Goal: Complete application form: Complete application form

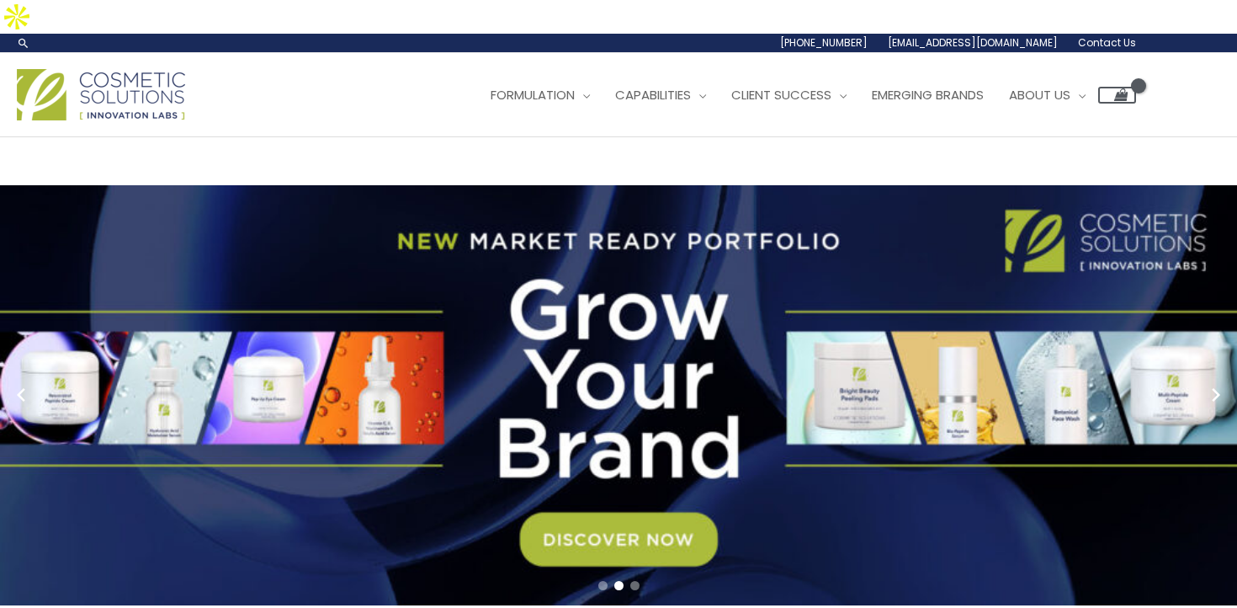
click at [0, 0] on span "Contact Us" at bounding box center [0, 0] width 0 height 0
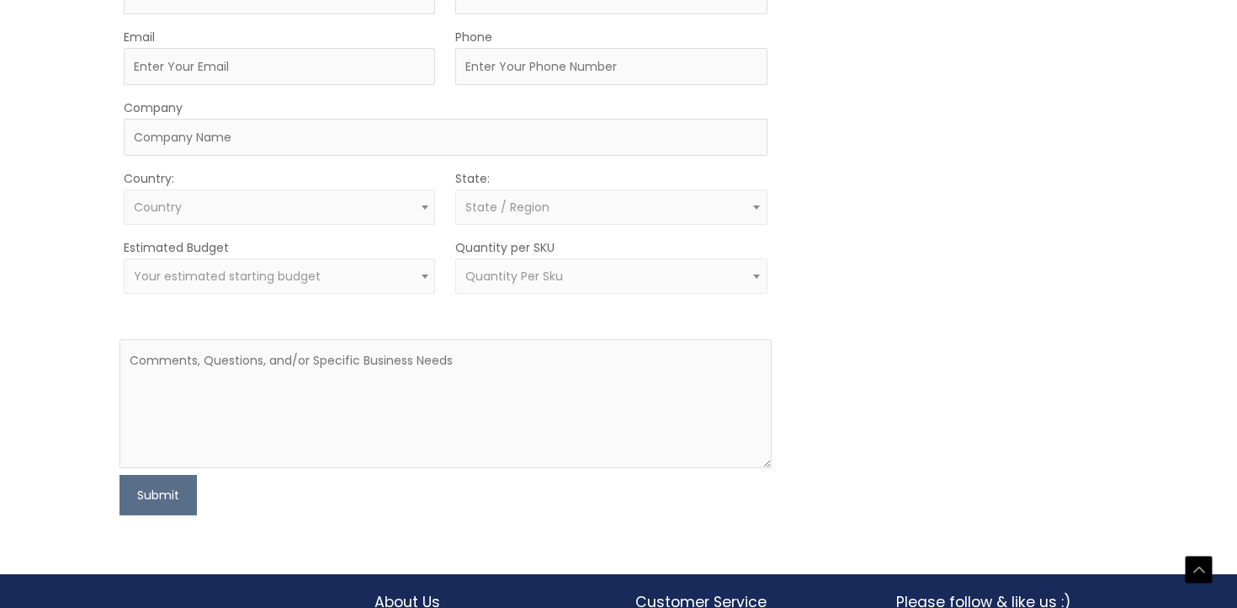
scroll to position [647, 0]
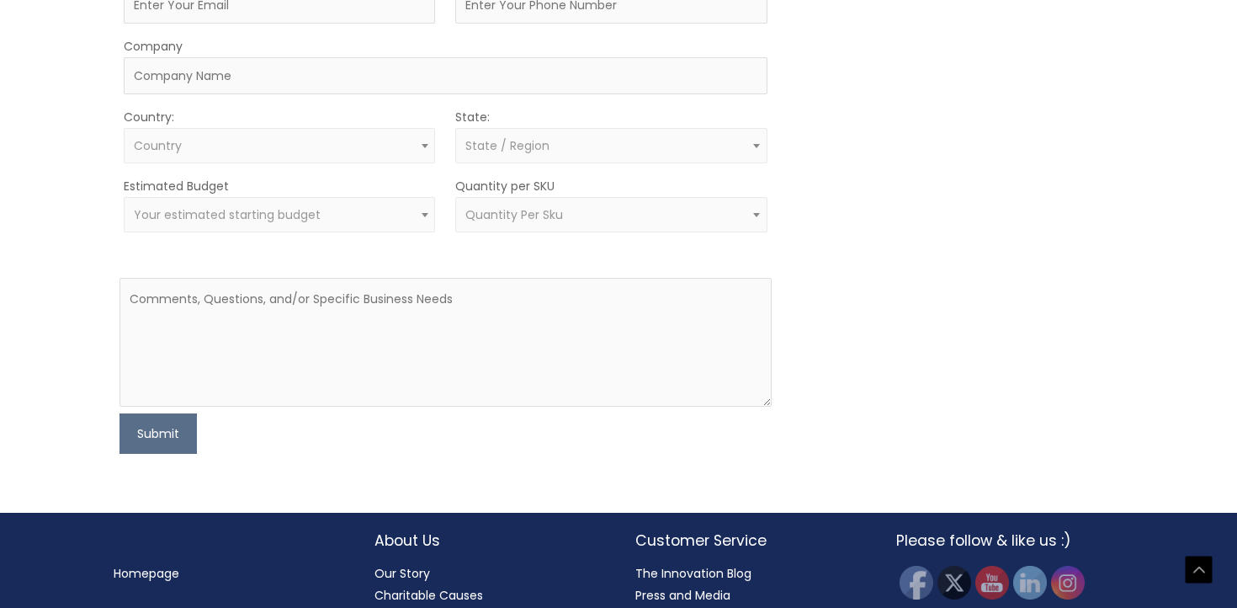
type input "[PERSON_NAME]"
type input "[EMAIL_ADDRESS][DOMAIN_NAME]"
type input "3059651255"
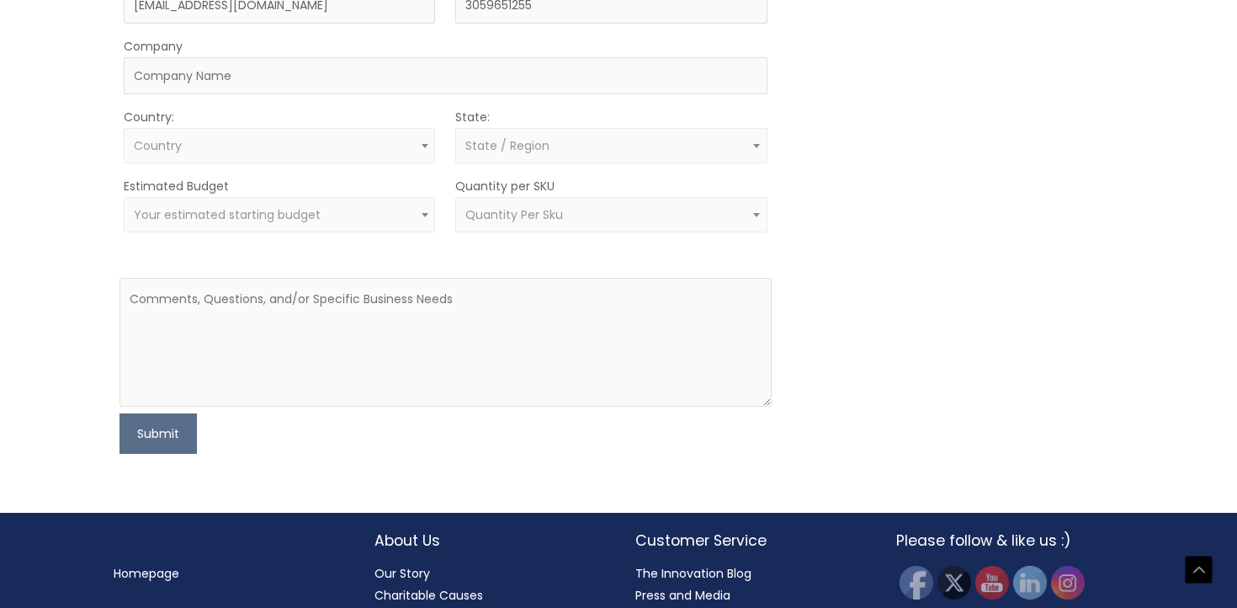
select select "[GEOGRAPHIC_DATA]"
select select "[US_STATE]"
click at [28, 333] on div "Let’s Innovate Together office: 561.226.8600 toll-free: [PHONE_NUMBER] fax: [PH…" at bounding box center [618, 1] width 1237 height 1023
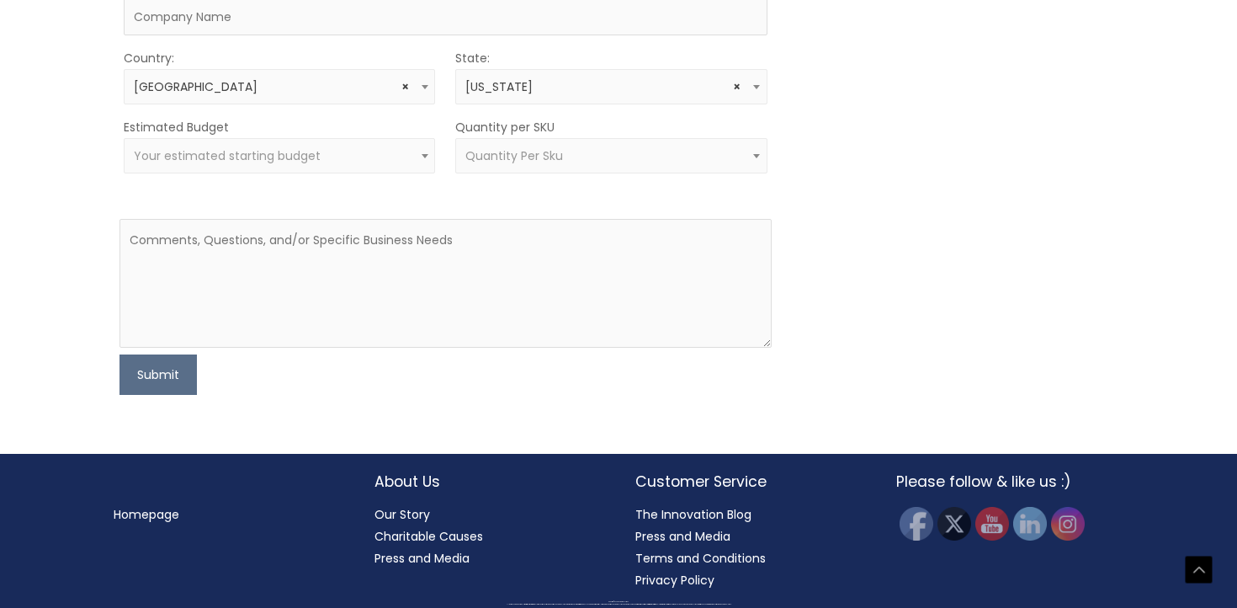
scroll to position [730, 0]
click at [267, 35] on input "Company" at bounding box center [445, 16] width 643 height 37
type input "DM TBD"
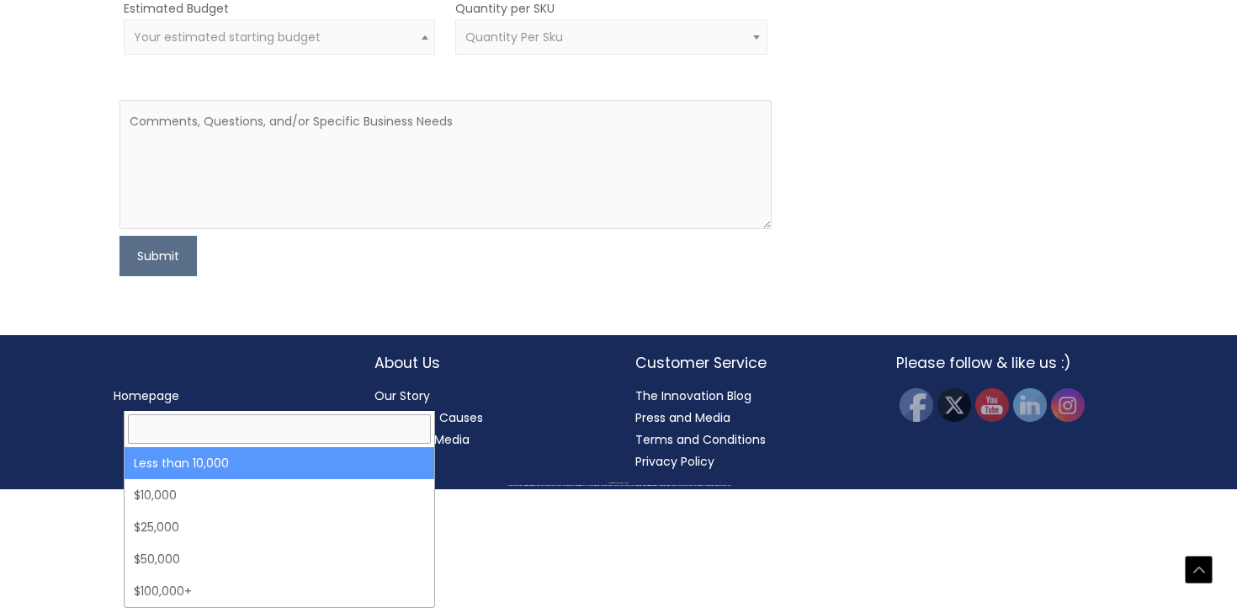
click at [199, 45] on span "Your estimated starting budget" at bounding box center [227, 37] width 187 height 17
select select "-10000"
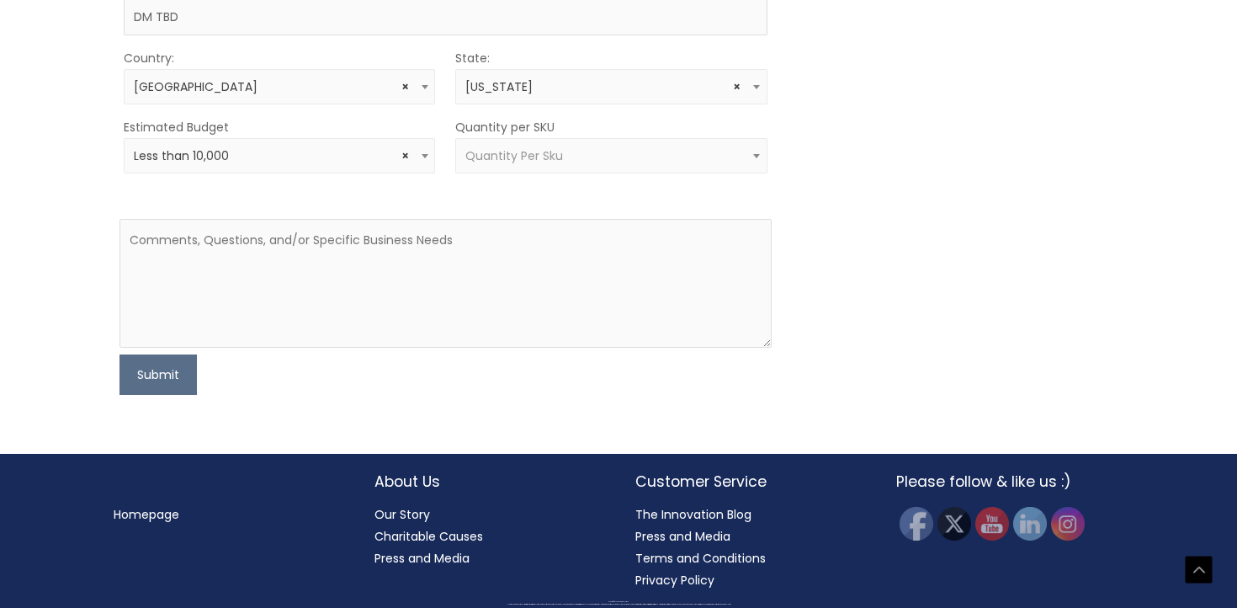
click at [574, 164] on span "Quantity Per Sku" at bounding box center [611, 156] width 292 height 16
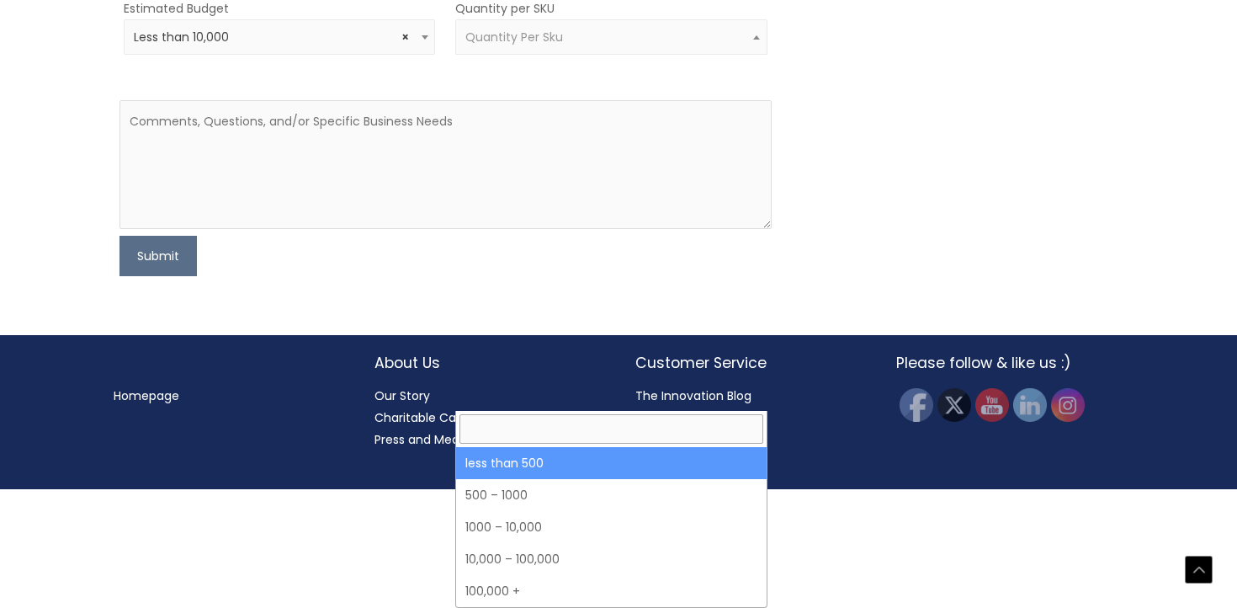
select select "3"
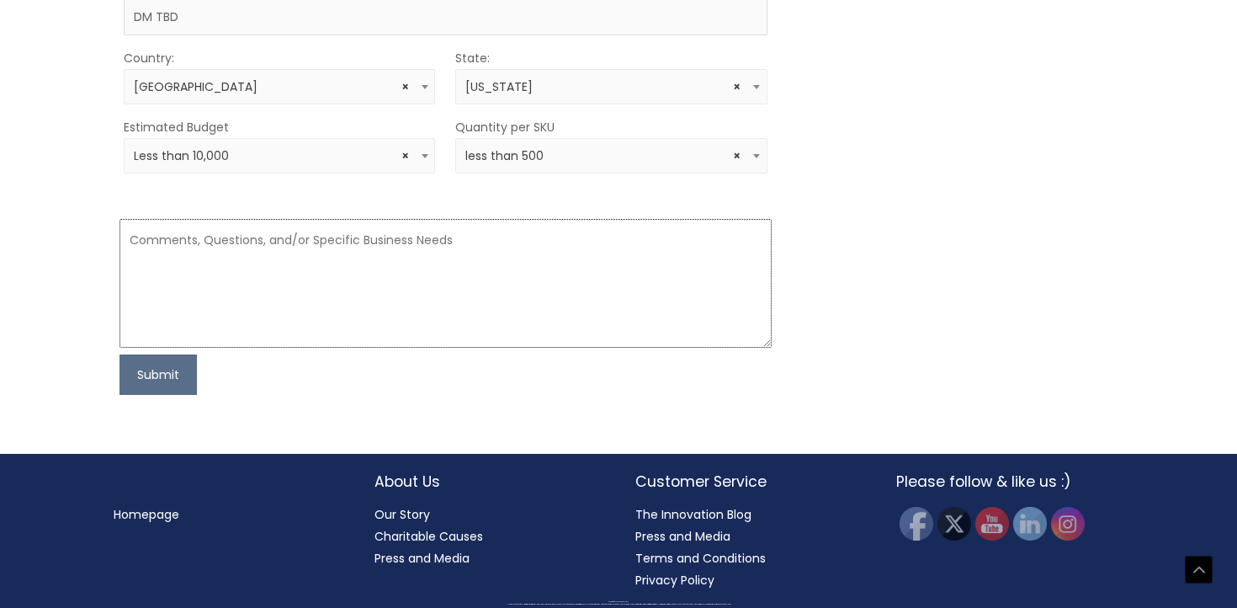
click at [460, 348] on textarea at bounding box center [445, 283] width 651 height 129
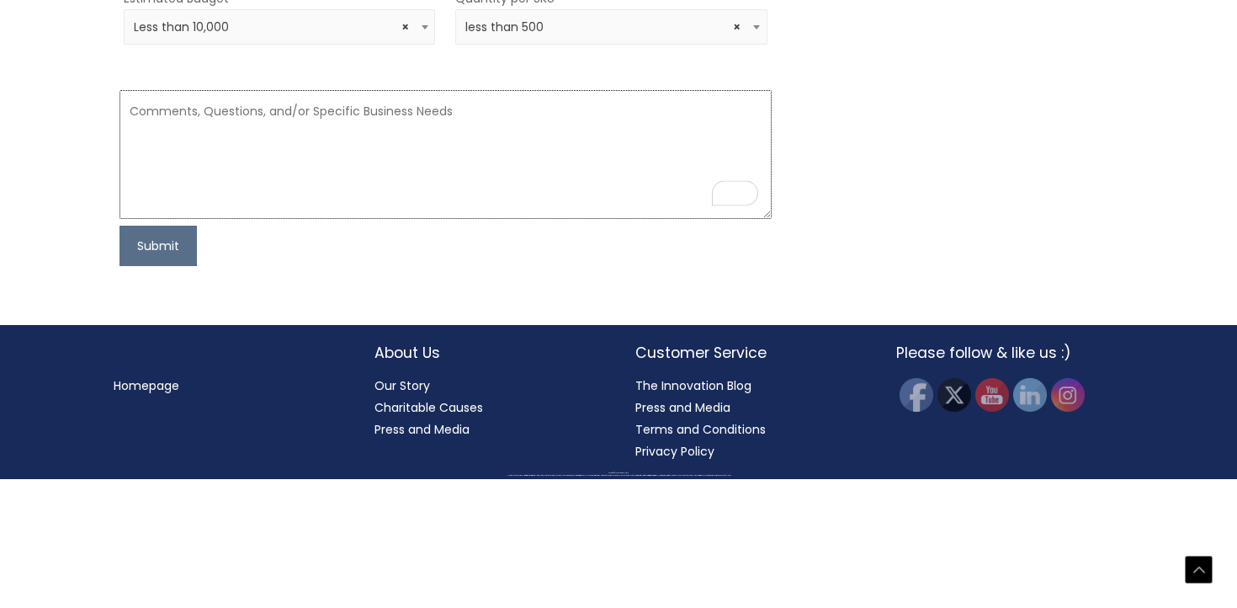
paste textarea "Dear ​Orland Team, My name is Daniela Machado, and I am developing a new wellne…"
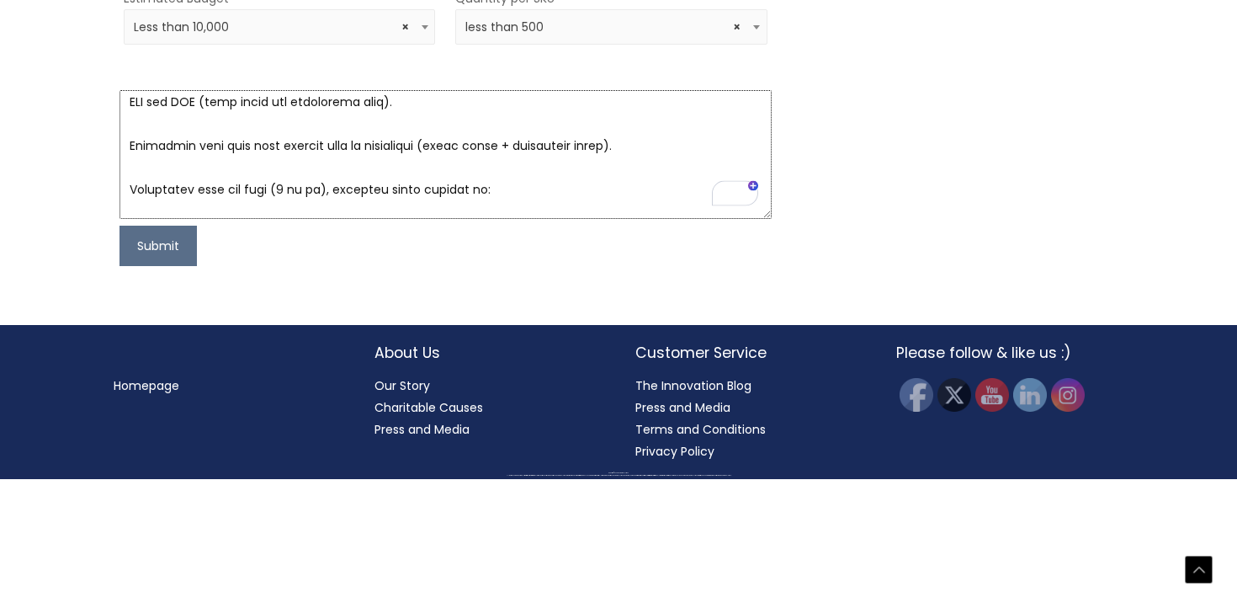
scroll to position [477, 0]
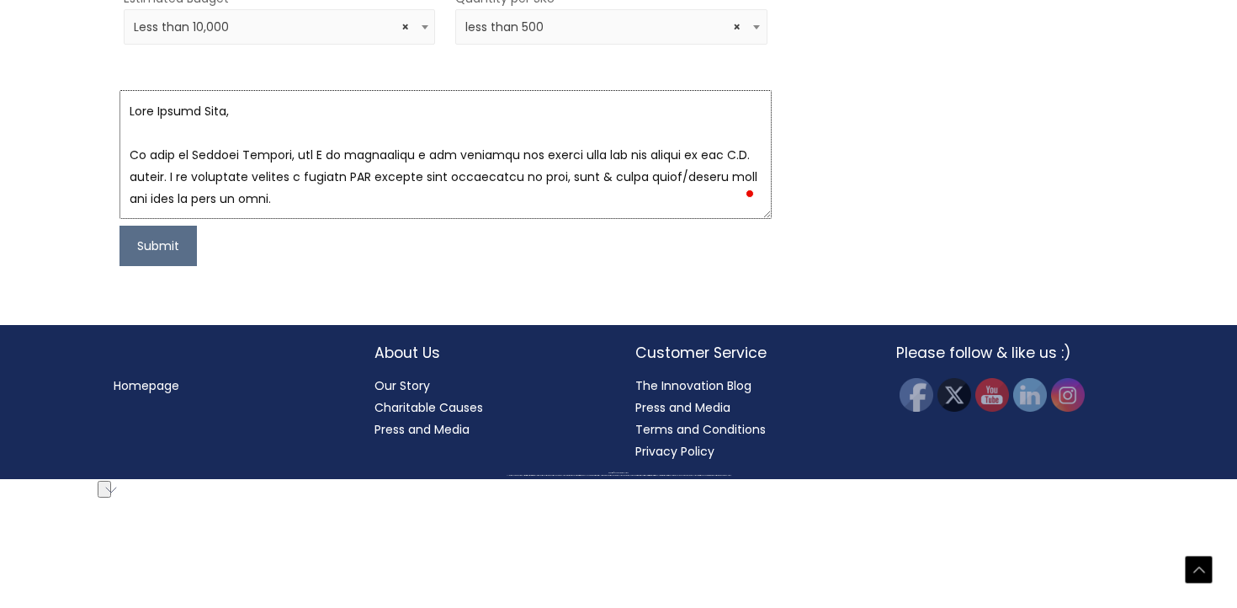
drag, startPoint x: 238, startPoint y: 442, endPoint x: 162, endPoint y: 440, distance: 76.6
click at [162, 219] on textarea "To enrich screen reader interactions, please activate Accessibility in Grammarl…" at bounding box center [445, 154] width 651 height 129
drag, startPoint x: 130, startPoint y: 483, endPoint x: 125, endPoint y: 425, distance: 58.2
click at [125, 219] on textarea "To enrich screen reader interactions, please activate Accessibility in Grammarl…" at bounding box center [445, 154] width 651 height 129
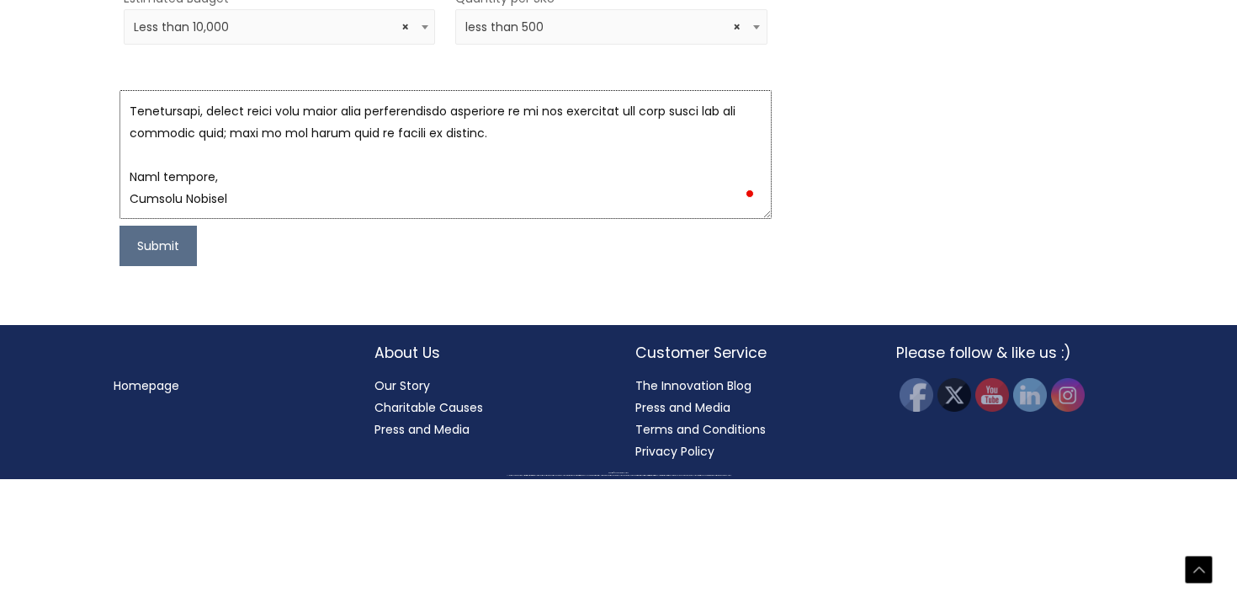
click at [252, 219] on textarea "To enrich screen reader interactions, please activate Accessibility in Grammarl…" at bounding box center [445, 154] width 651 height 129
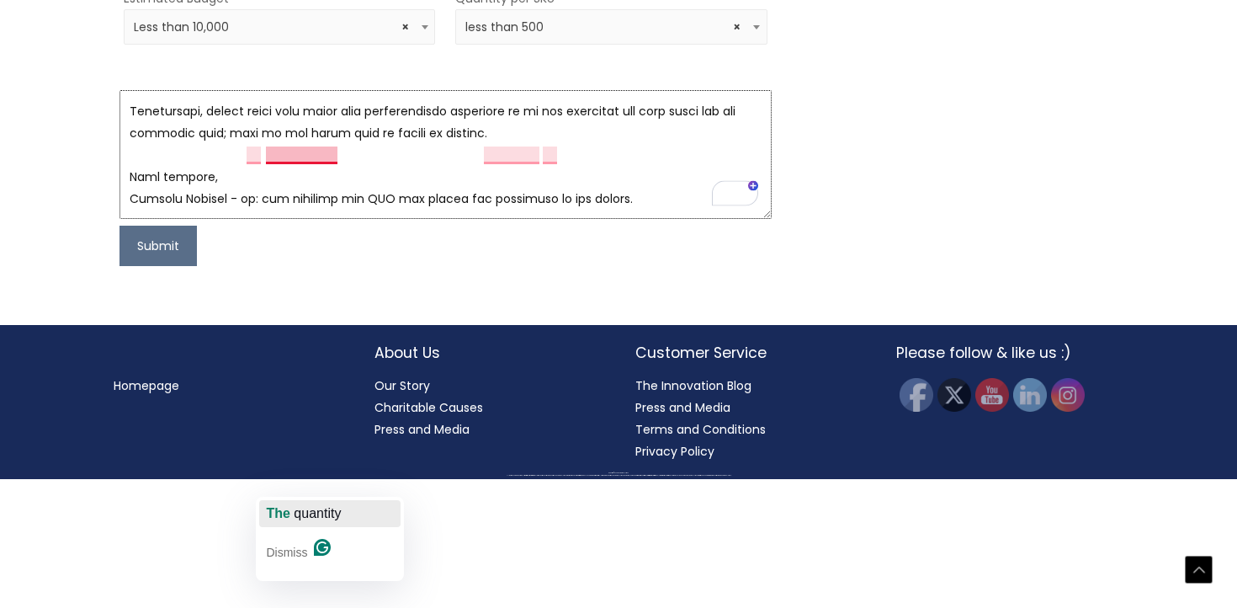
click at [319, 510] on span "quantity" at bounding box center [317, 513] width 47 height 14
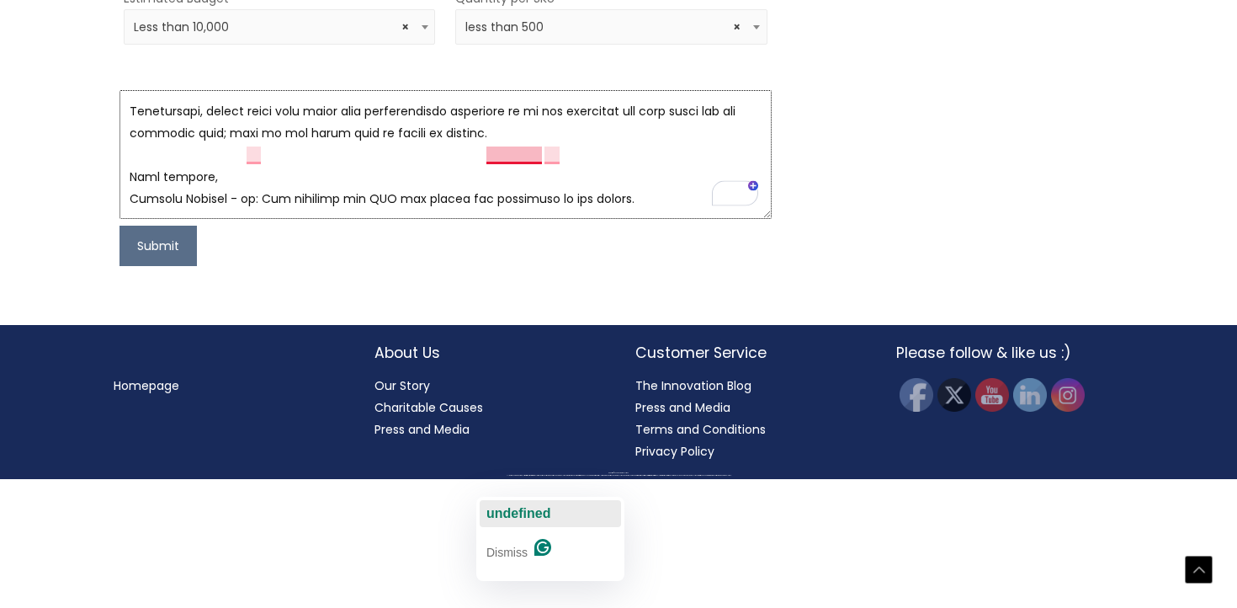
click at [508, 506] on span "undefined" at bounding box center [518, 513] width 64 height 14
click at [560, 502] on div "at" at bounding box center [556, 513] width 12 height 27
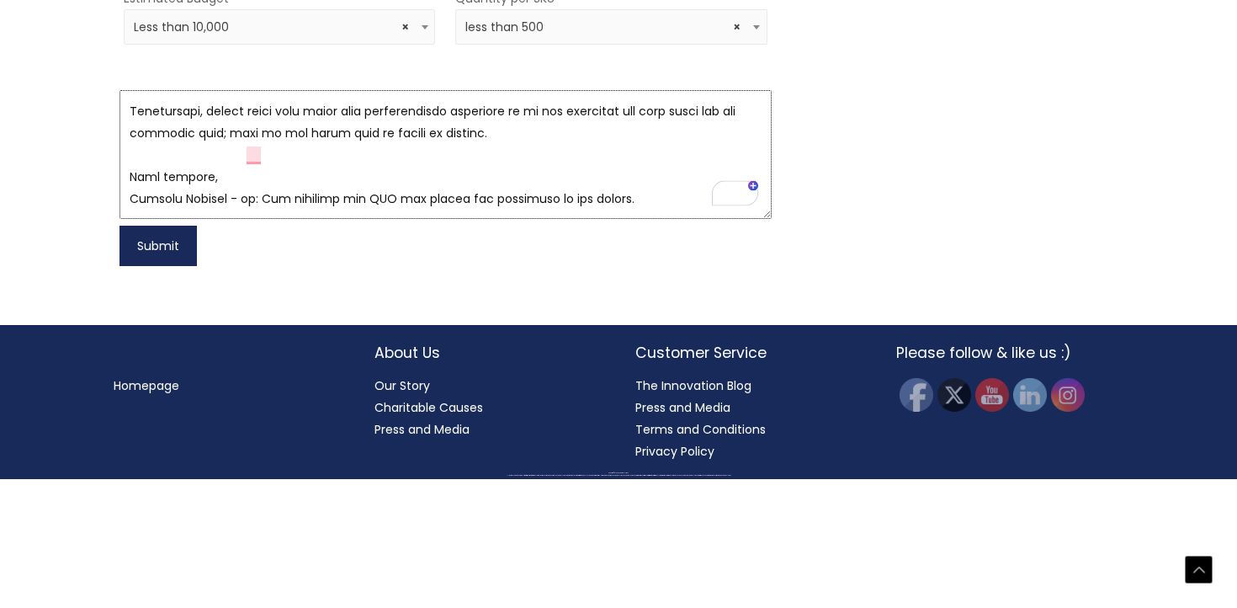
type textarea "My name is Daniela Machado, and I am developing a new wellness and beauty line …"
click at [166, 266] on button "Submit" at bounding box center [158, 246] width 77 height 40
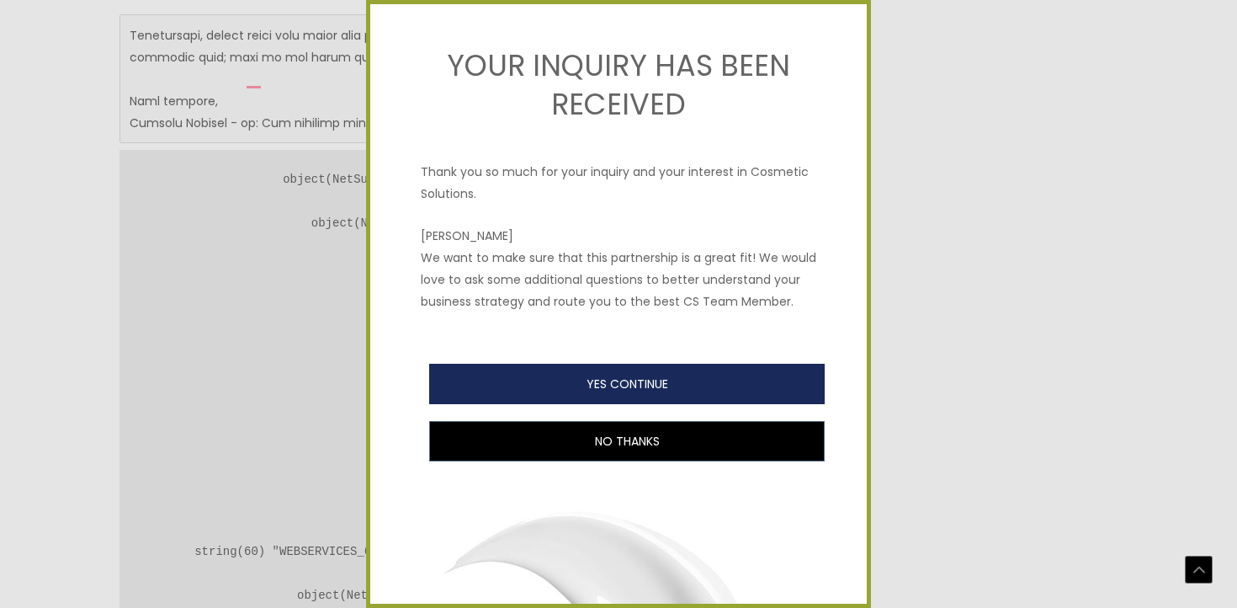
click at [581, 375] on button "YES CONTINUE" at bounding box center [627, 384] width 396 height 40
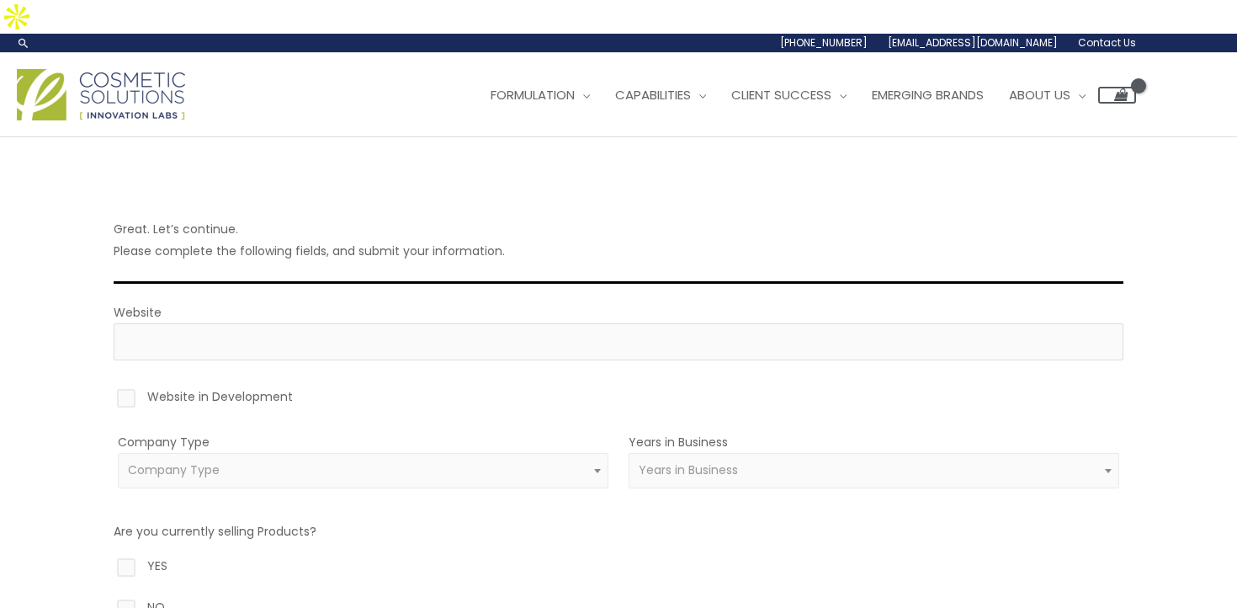
click at [268, 385] on label "Website in Development" at bounding box center [619, 399] width 1010 height 29
click at [108, 385] on input "Website in Development" at bounding box center [102, 390] width 11 height 11
checkbox input "true"
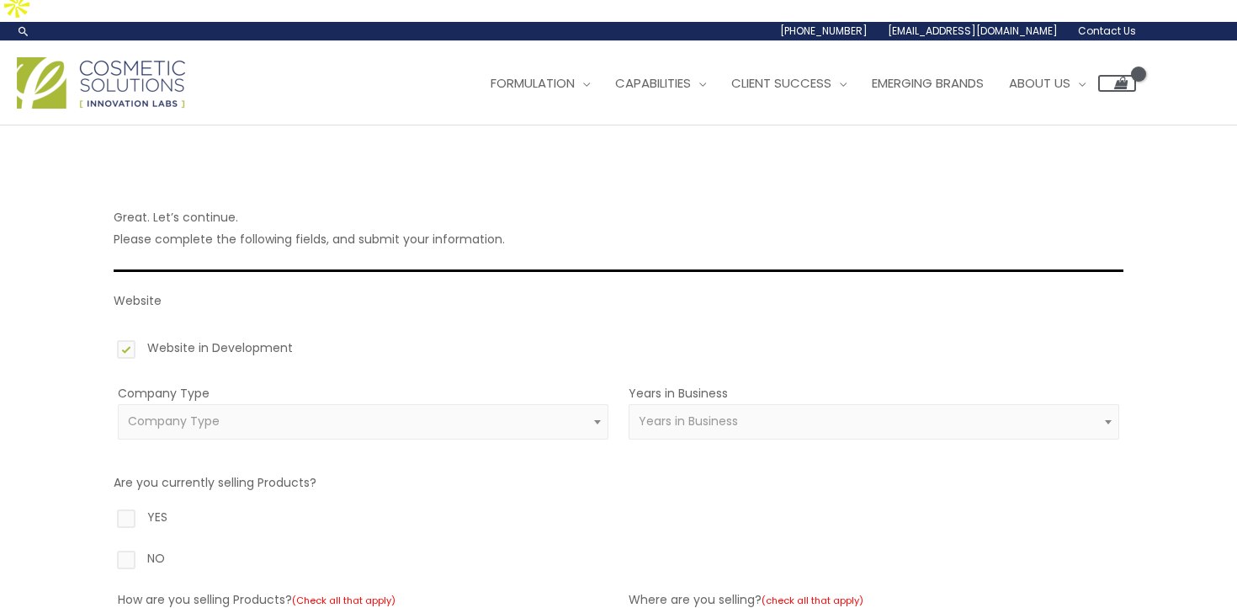
scroll to position [58, 0]
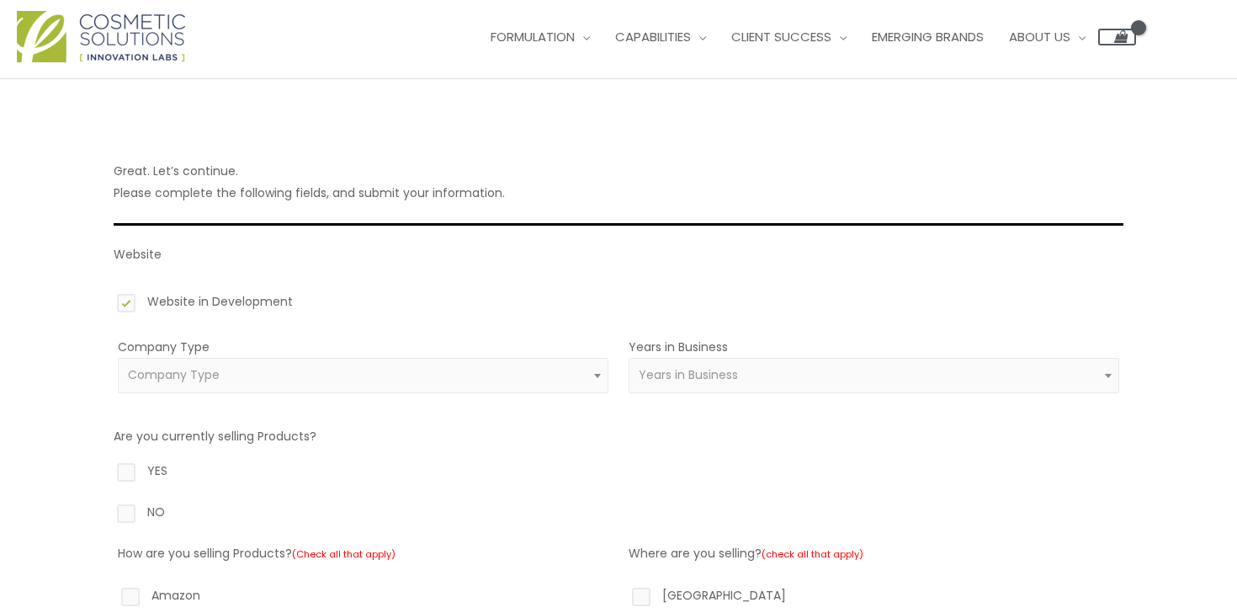
click at [274, 367] on span "Company Type" at bounding box center [363, 375] width 471 height 16
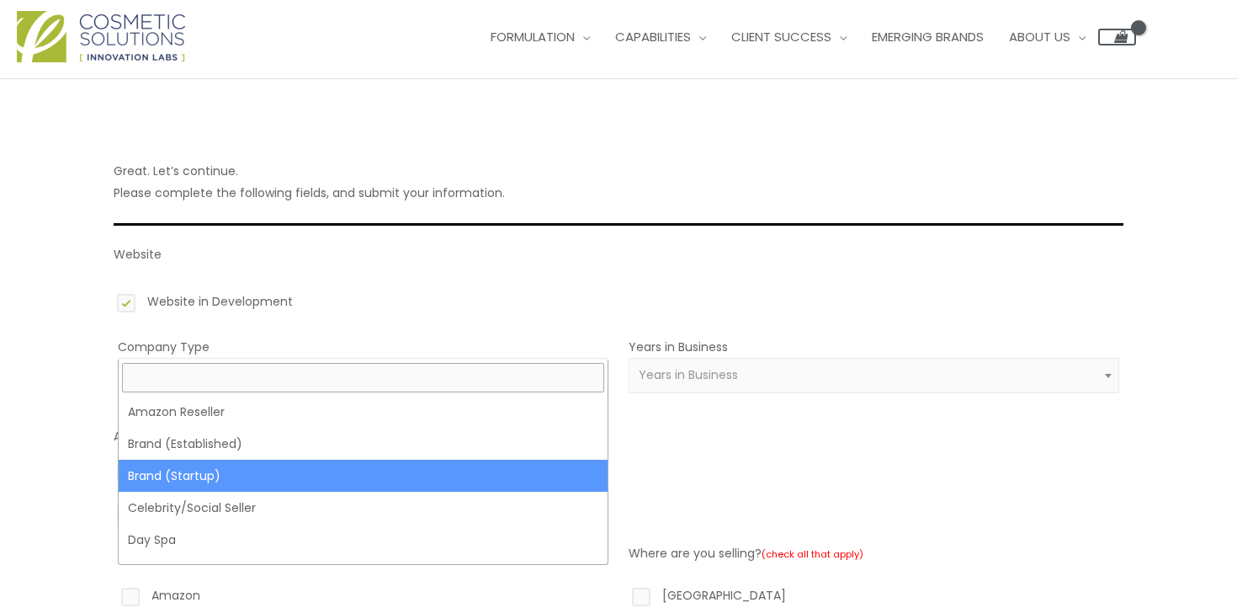
select select "39"
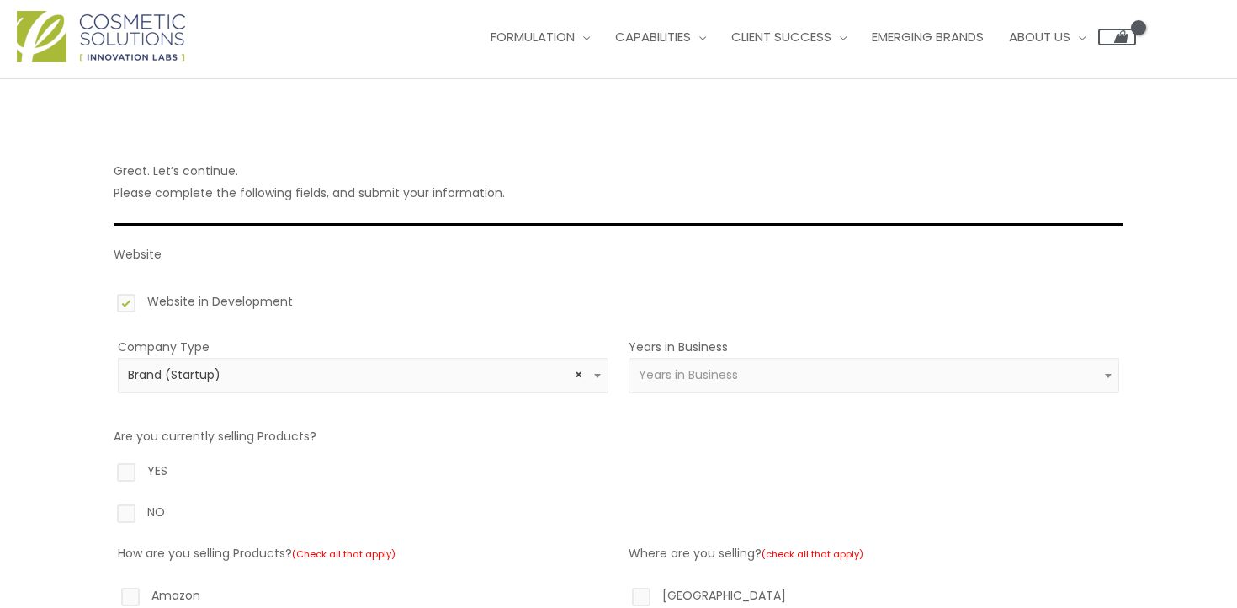
click at [759, 358] on span "Years in Business" at bounding box center [874, 375] width 491 height 35
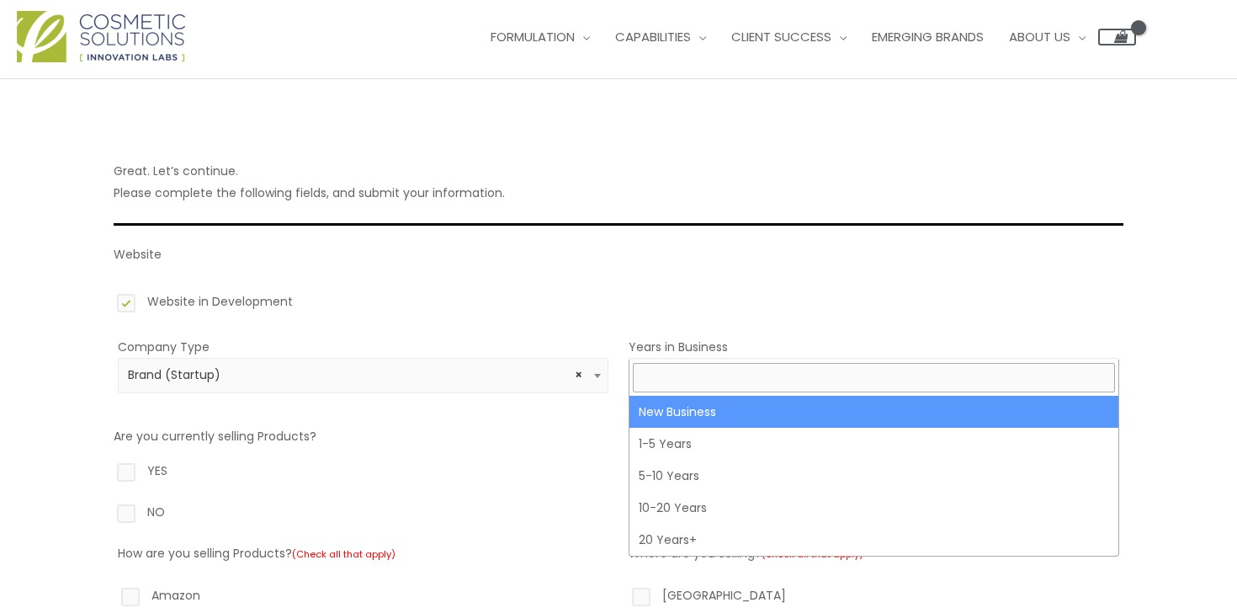
select select "1"
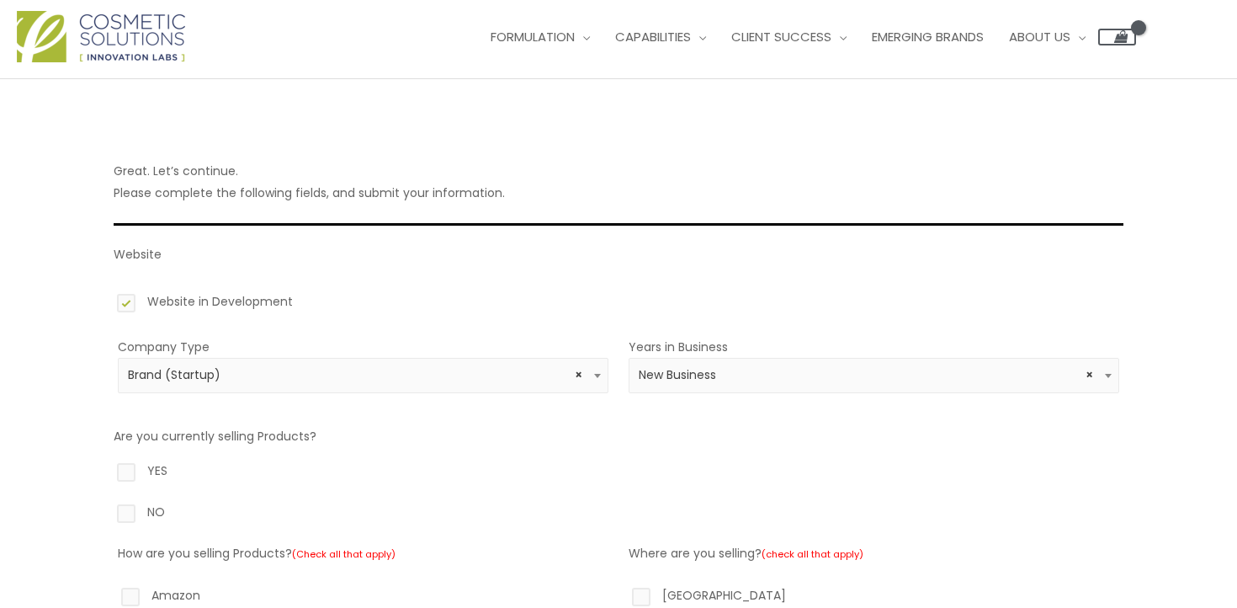
click at [146, 501] on label "NO" at bounding box center [619, 515] width 1010 height 29
click at [108, 501] on input "NO" at bounding box center [102, 506] width 11 height 11
radio input "true"
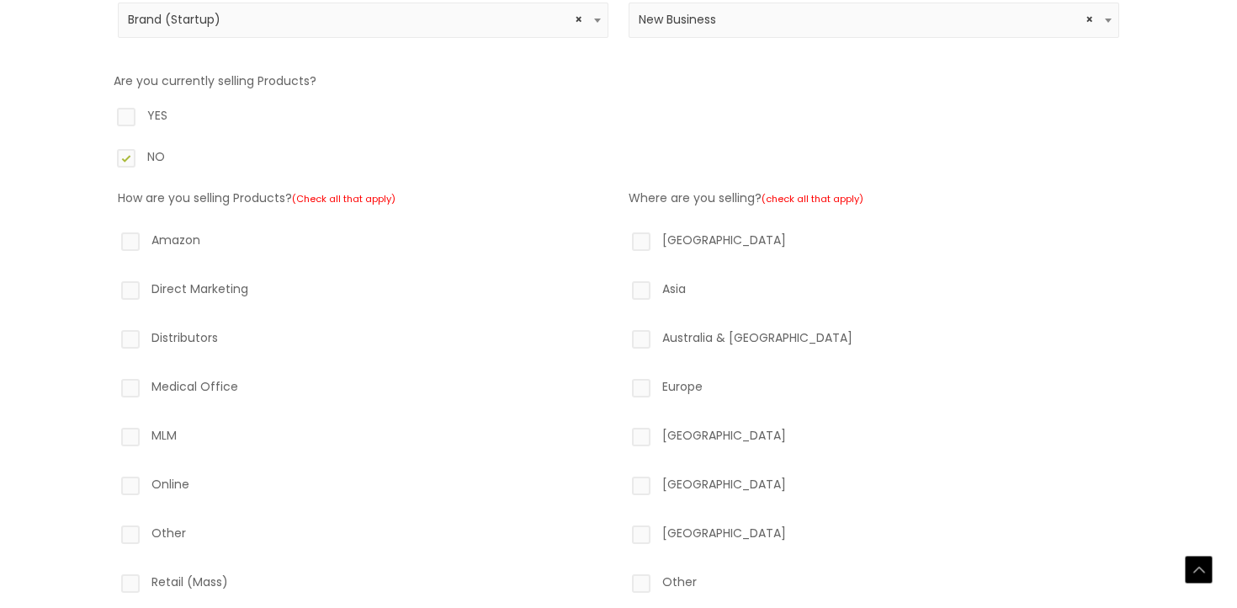
scroll to position [414, 0]
click at [664, 228] on label "North America" at bounding box center [874, 242] width 491 height 29
click at [623, 228] on input "North America" at bounding box center [617, 233] width 11 height 11
checkbox input "true"
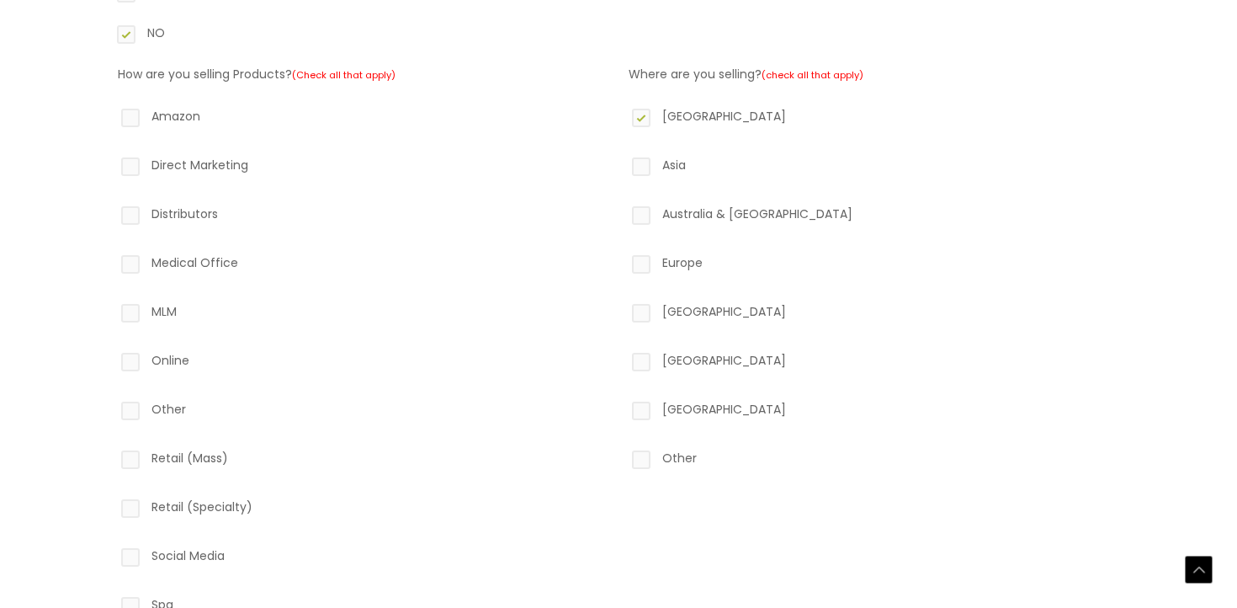
scroll to position [538, 0]
click at [157, 348] on label "Online" at bounding box center [363, 362] width 491 height 29
click at [112, 348] on input "Online" at bounding box center [106, 353] width 11 height 11
checkbox input "true"
click at [159, 202] on label "Distributors" at bounding box center [363, 216] width 491 height 29
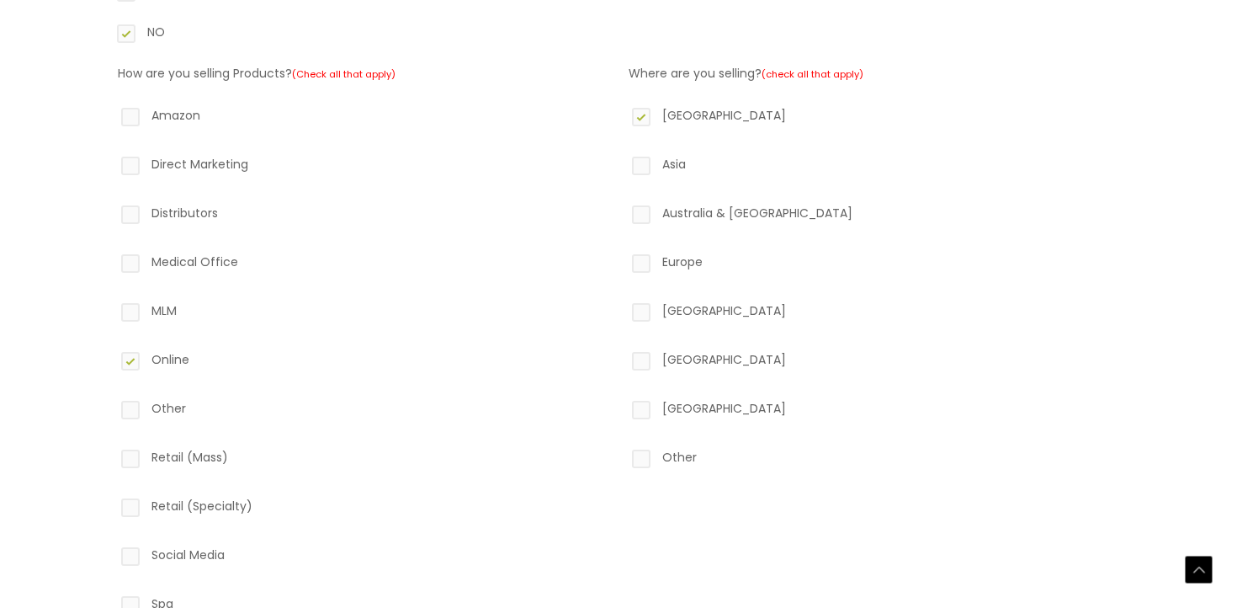
click at [112, 202] on input "Distributors" at bounding box center [106, 207] width 11 height 11
checkbox input "true"
click at [136, 544] on label "Social Media" at bounding box center [363, 558] width 491 height 29
click at [112, 544] on input "Social Media" at bounding box center [106, 549] width 11 height 11
checkbox input "true"
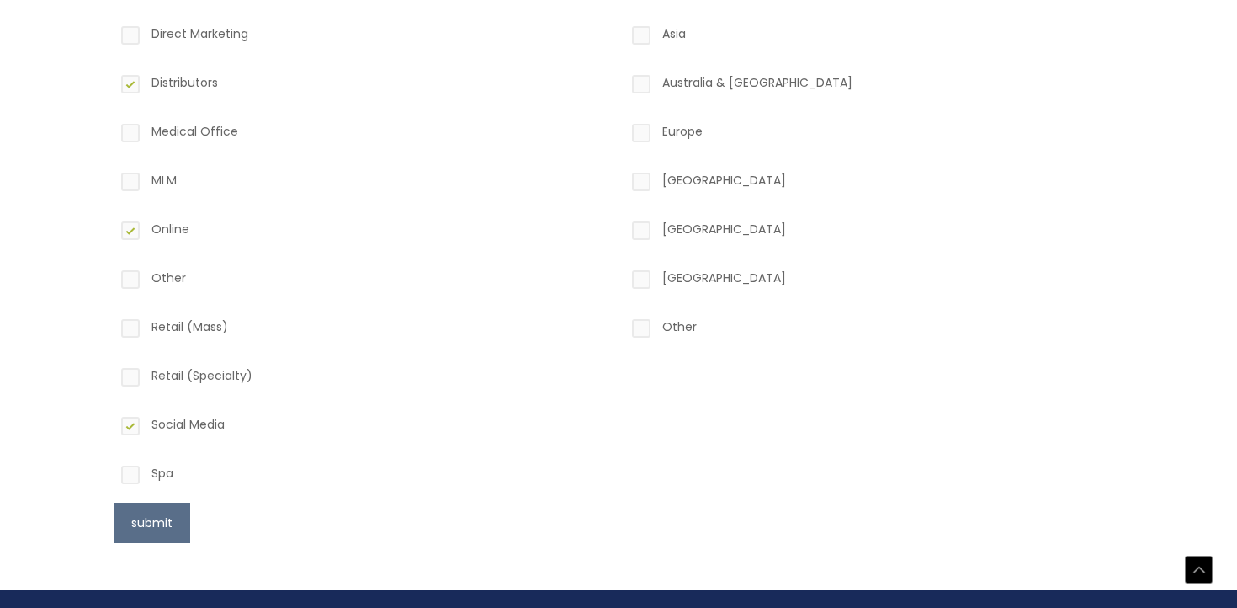
scroll to position [688, 0]
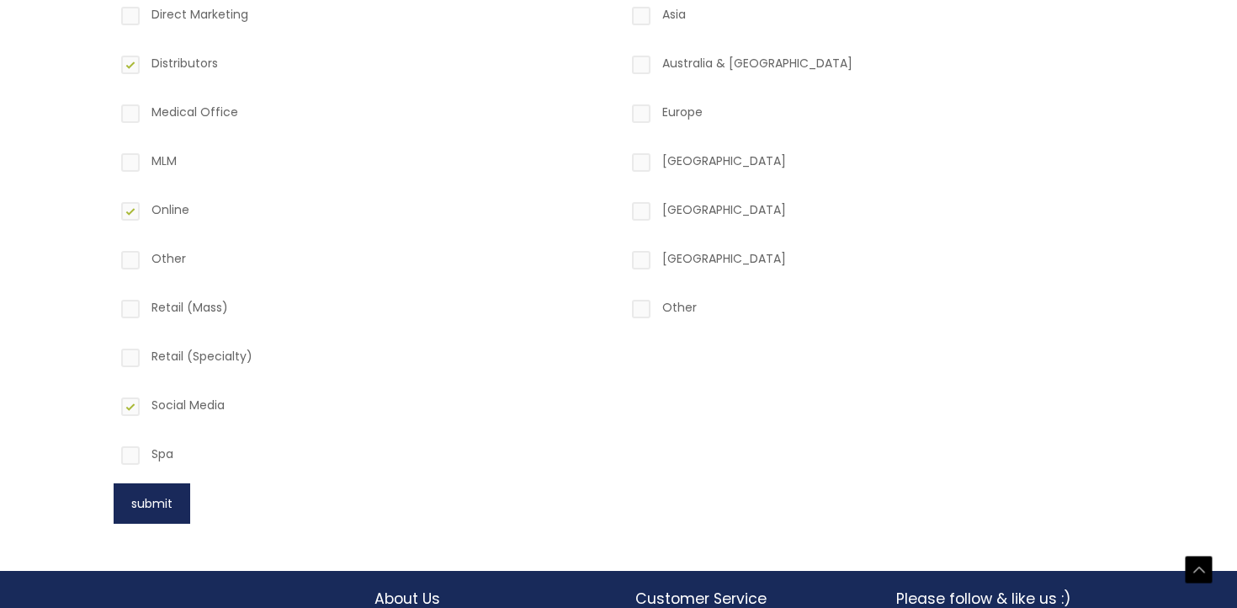
click at [176, 483] on button "submit" at bounding box center [152, 503] width 77 height 40
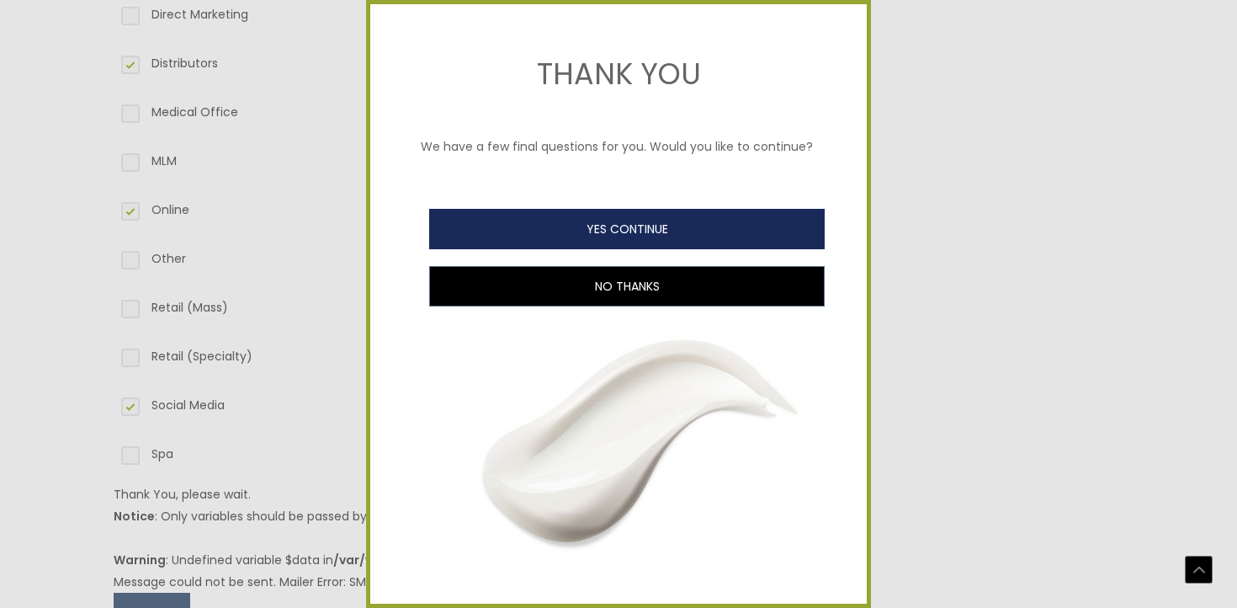
click at [571, 235] on button "YES CONTINUE" at bounding box center [627, 229] width 396 height 40
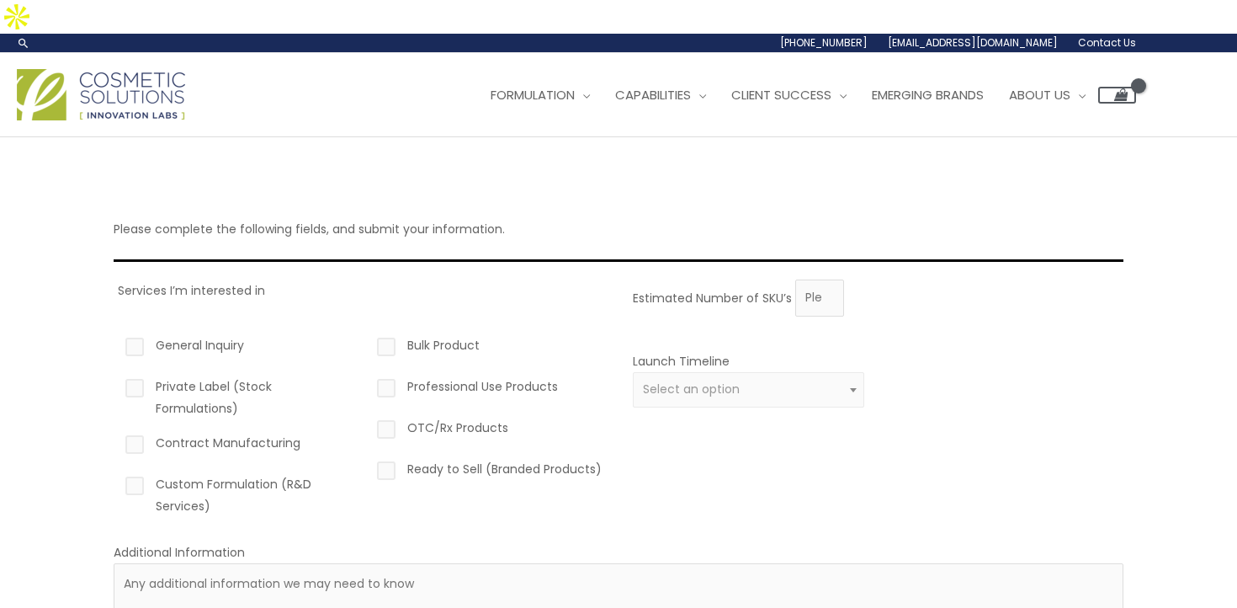
scroll to position [11, 0]
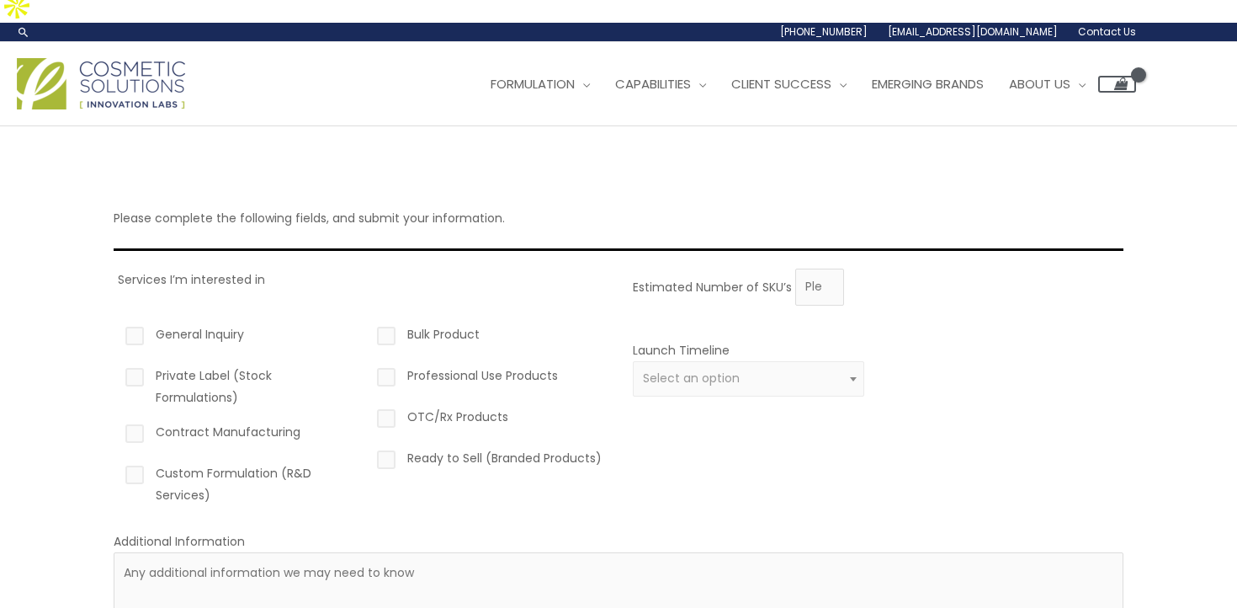
click at [226, 364] on label "Private Label (Stock Formulations)" at bounding box center [237, 386] width 231 height 44
click at [116, 364] on input "Private Label (Stock Formulations)" at bounding box center [110, 369] width 11 height 11
checkbox input "true"
click at [210, 421] on label "Contract Manufacturing" at bounding box center [237, 435] width 231 height 29
click at [116, 421] on input "Contract Manufacturing" at bounding box center [110, 426] width 11 height 11
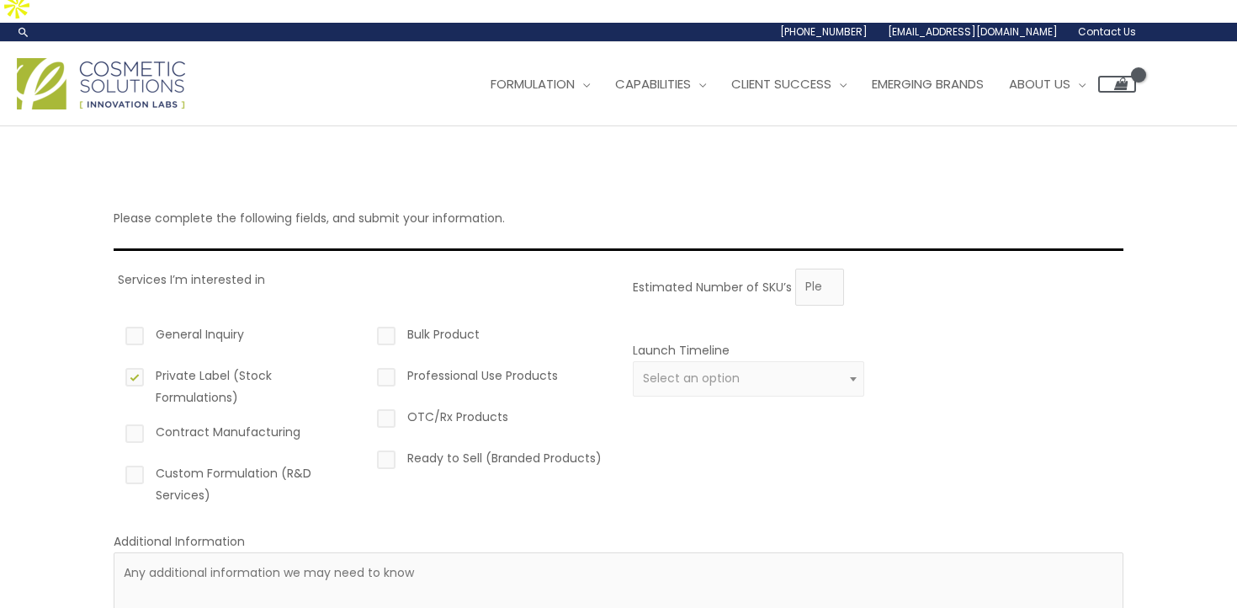
checkbox input "true"
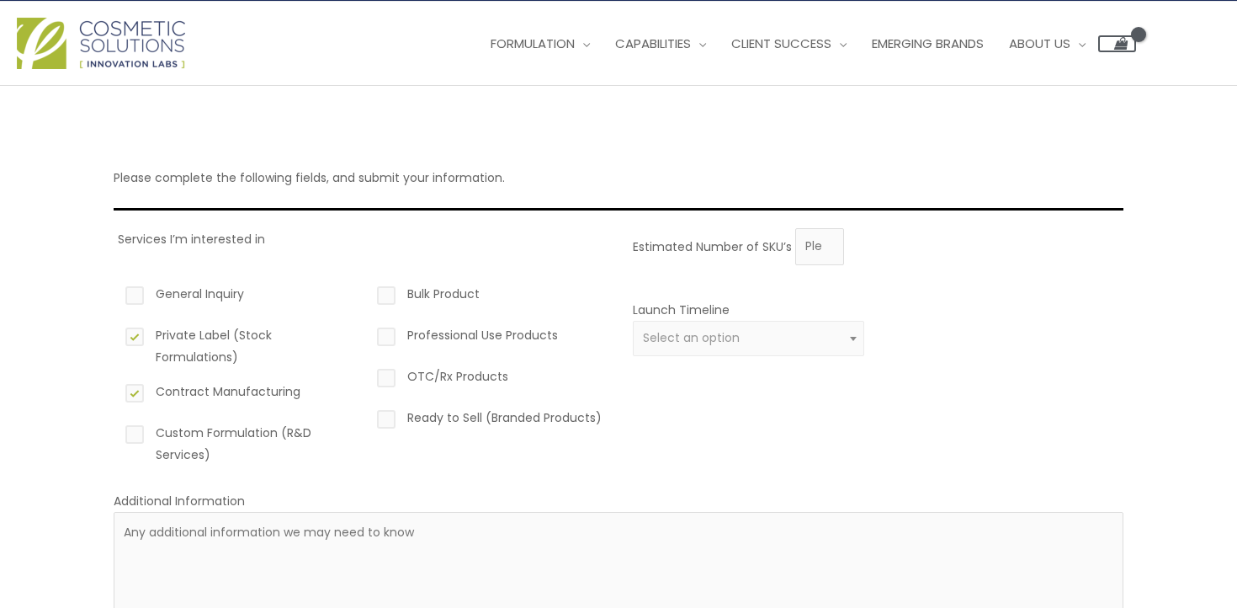
scroll to position [53, 0]
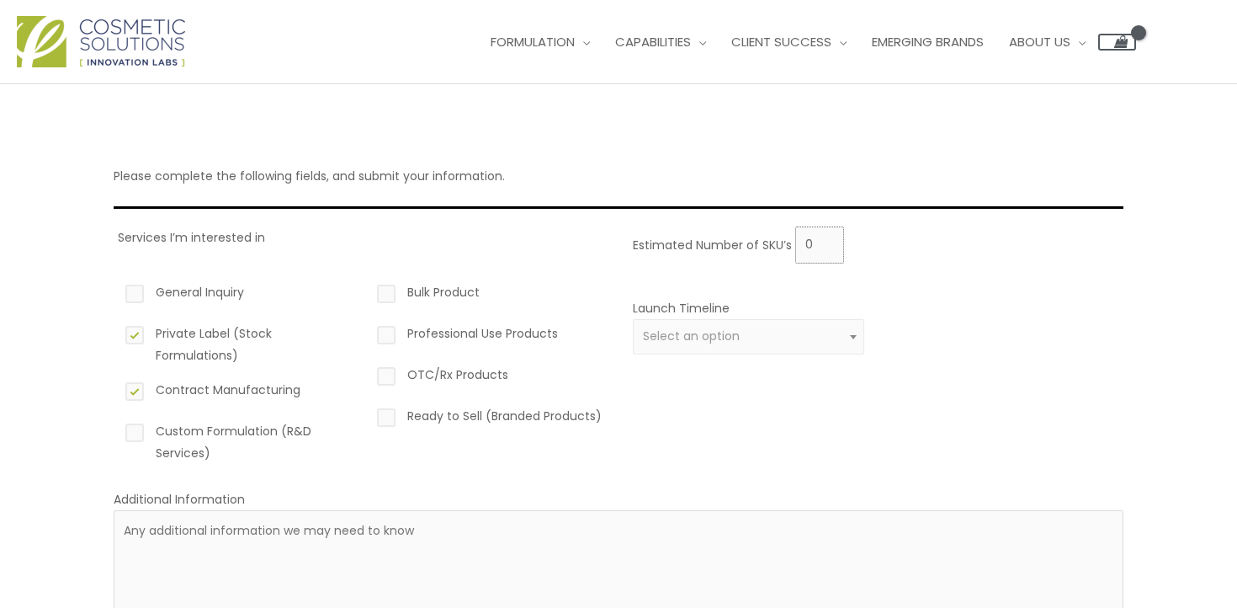
click at [824, 226] on input "0" at bounding box center [819, 244] width 49 height 37
type input "1"
click at [825, 226] on input "1" at bounding box center [819, 244] width 49 height 37
click at [788, 245] on div "Estimated Number of SKU’s 1 Launch Timeline 0 – 3 months 4 – 12 months Greater …" at bounding box center [874, 351] width 491 height 250
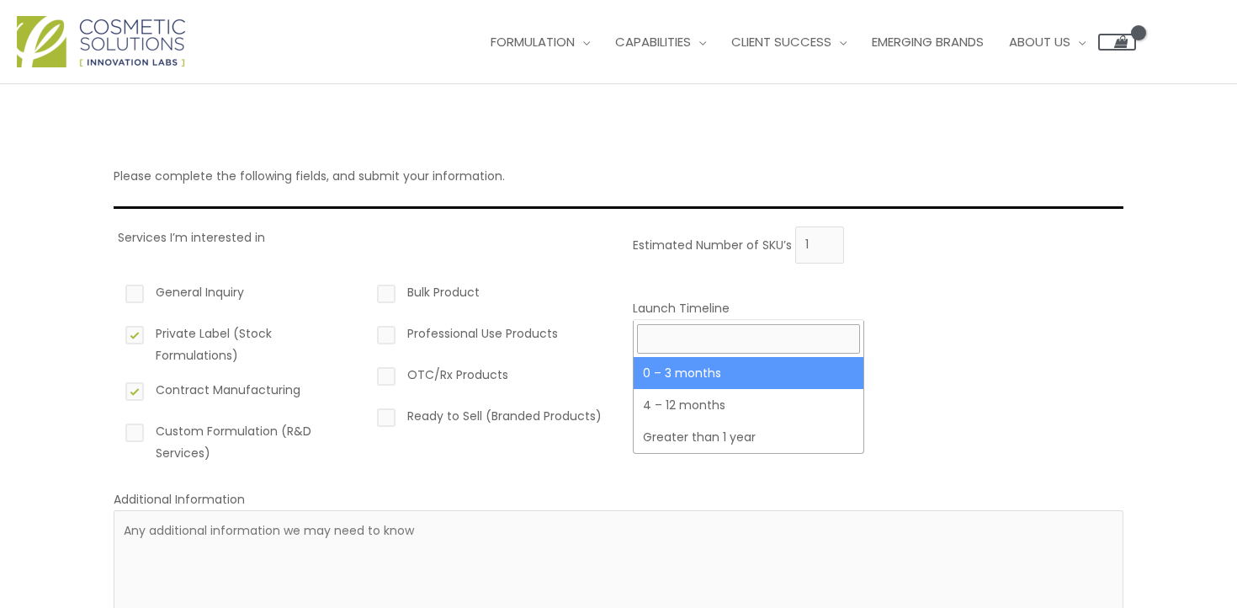
click at [765, 328] on span "Select an option" at bounding box center [749, 336] width 212 height 16
select select "2"
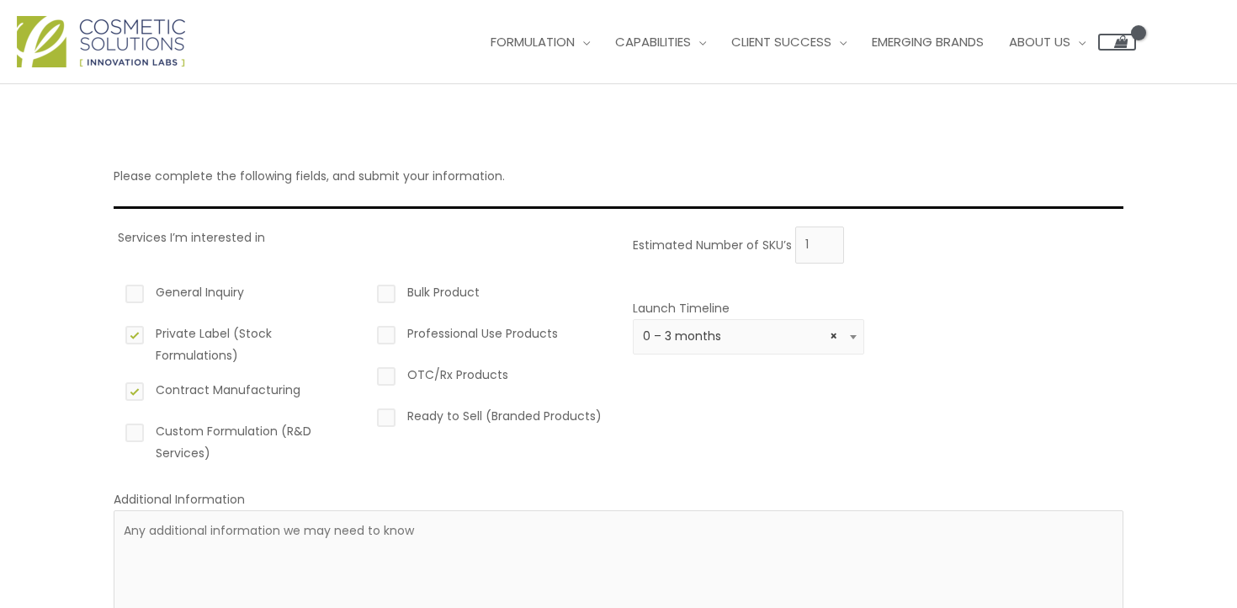
click at [629, 428] on div "Estimated Number of SKU’s 1 Launch Timeline 0 – 3 months 4 – 12 months Greater …" at bounding box center [874, 351] width 491 height 250
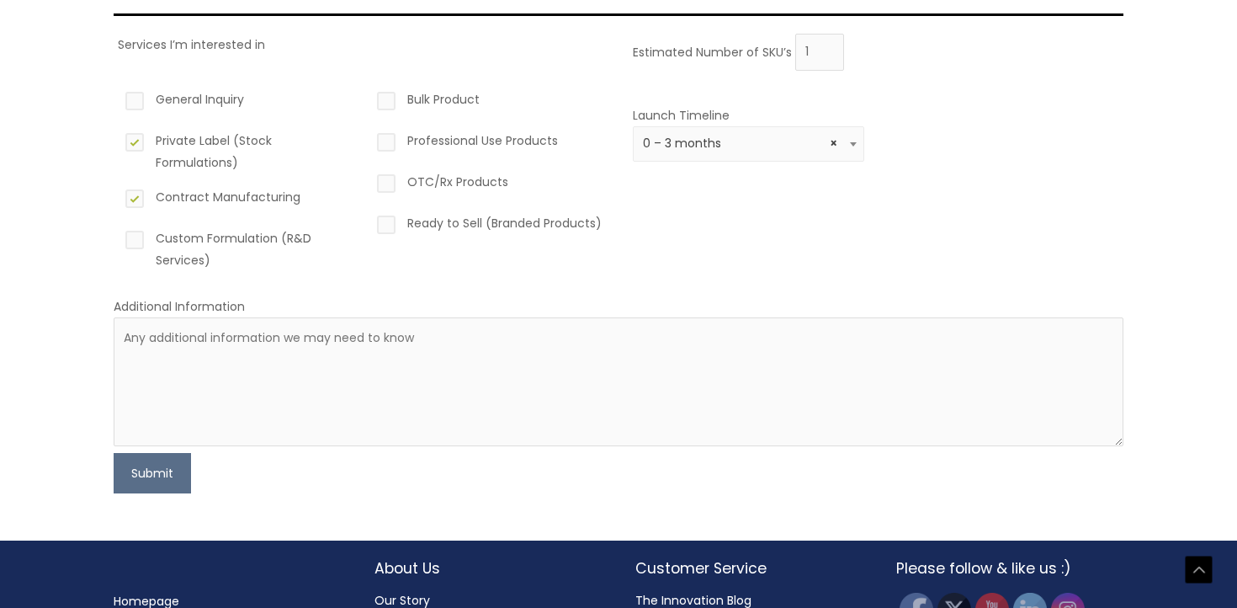
scroll to position [289, 0]
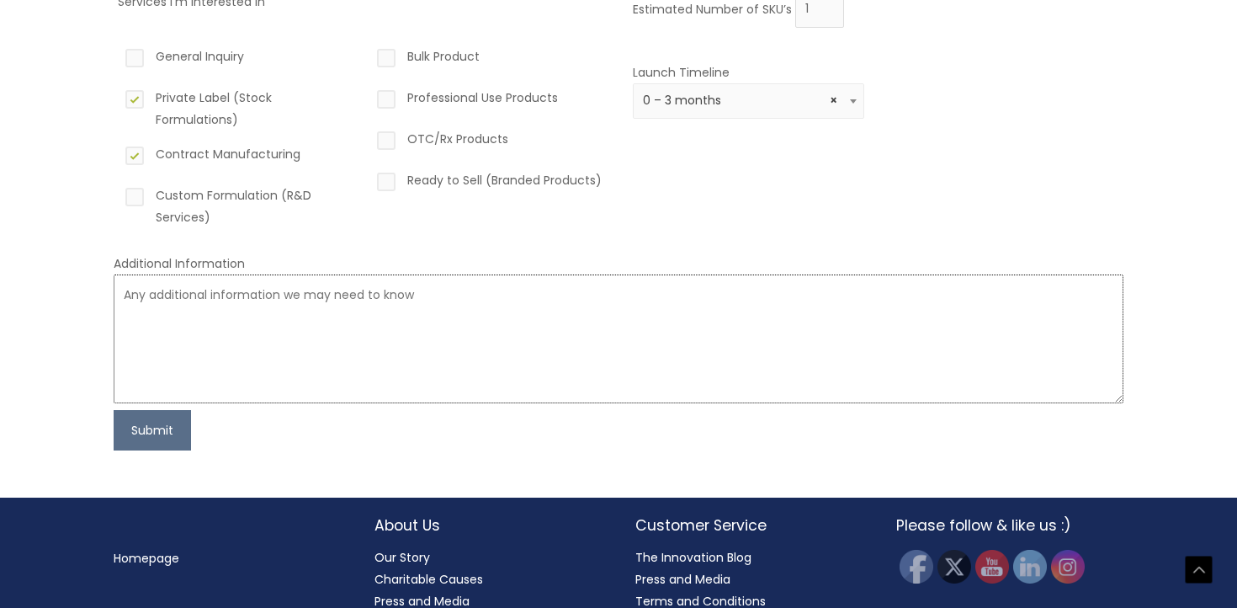
click at [638, 336] on textarea at bounding box center [619, 338] width 1010 height 129
type textarea "n/a"
click at [155, 410] on button "Submit" at bounding box center [152, 430] width 77 height 40
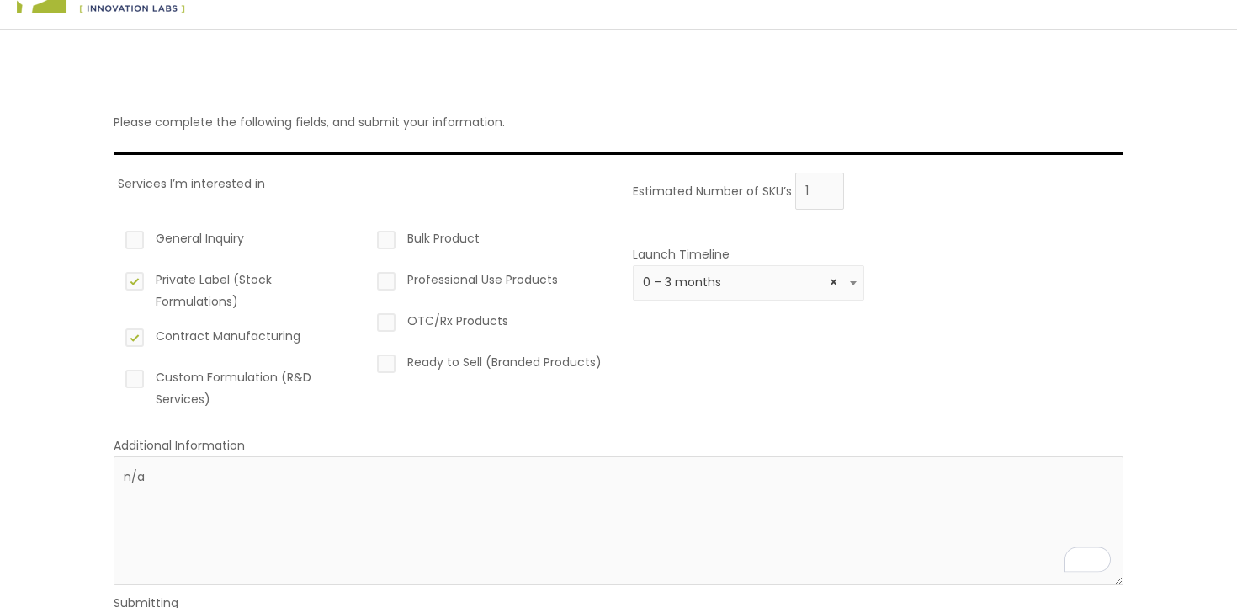
scroll to position [0, 0]
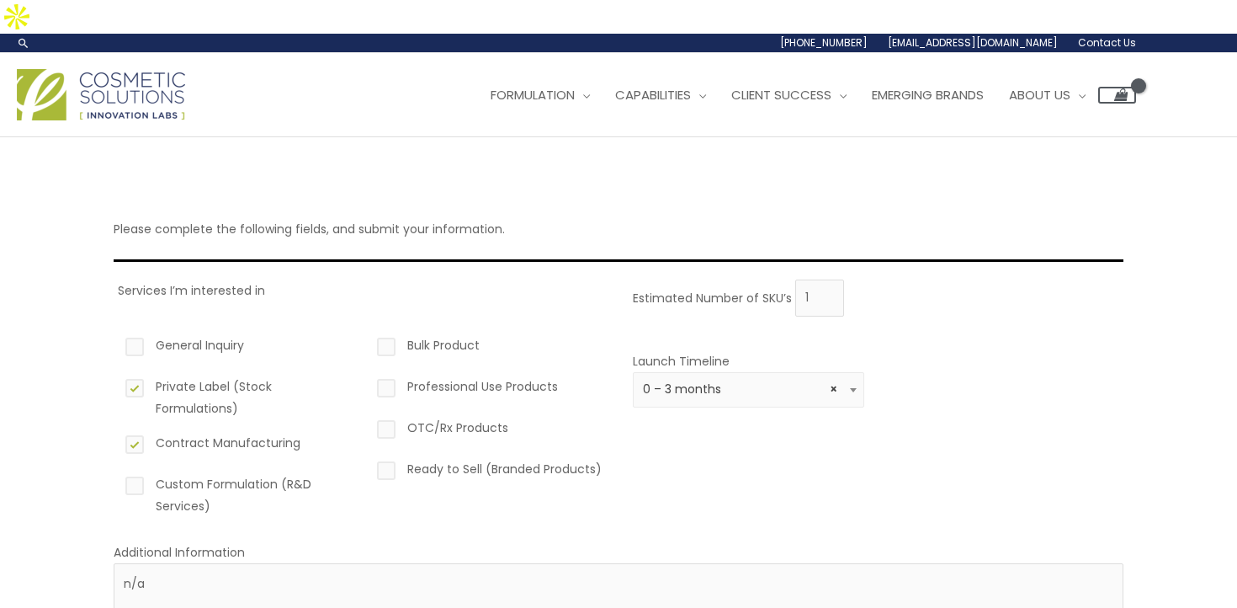
click at [184, 213] on div "Please complete the following fields, and submit your information. Services I’m…" at bounding box center [619, 472] width 1010 height 576
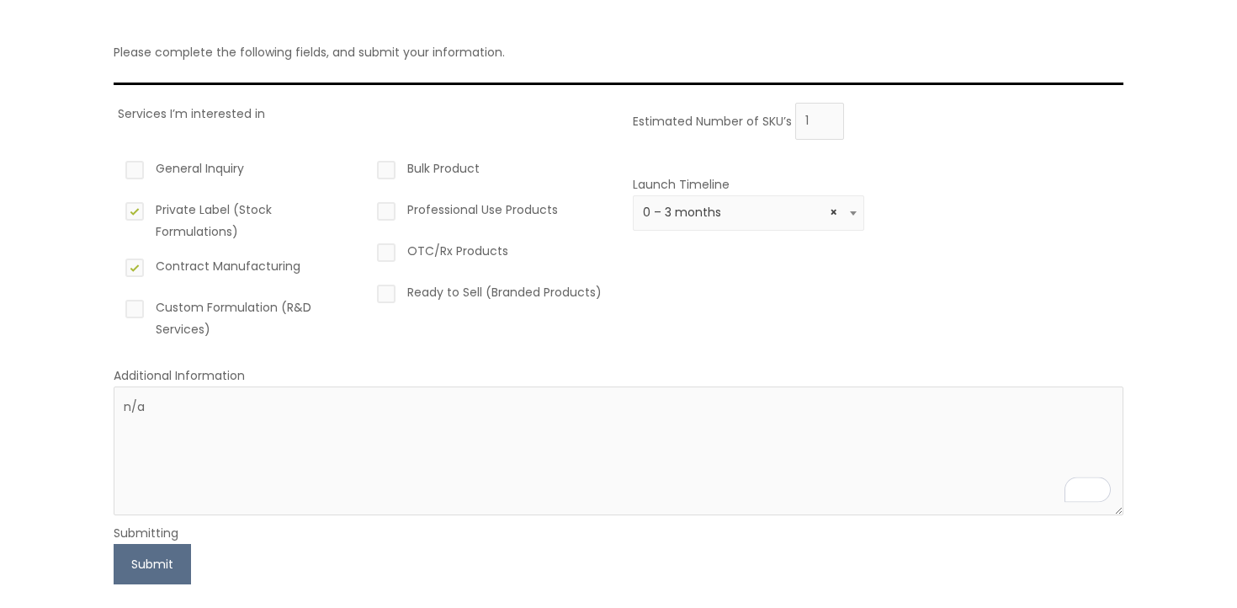
scroll to position [202, 0]
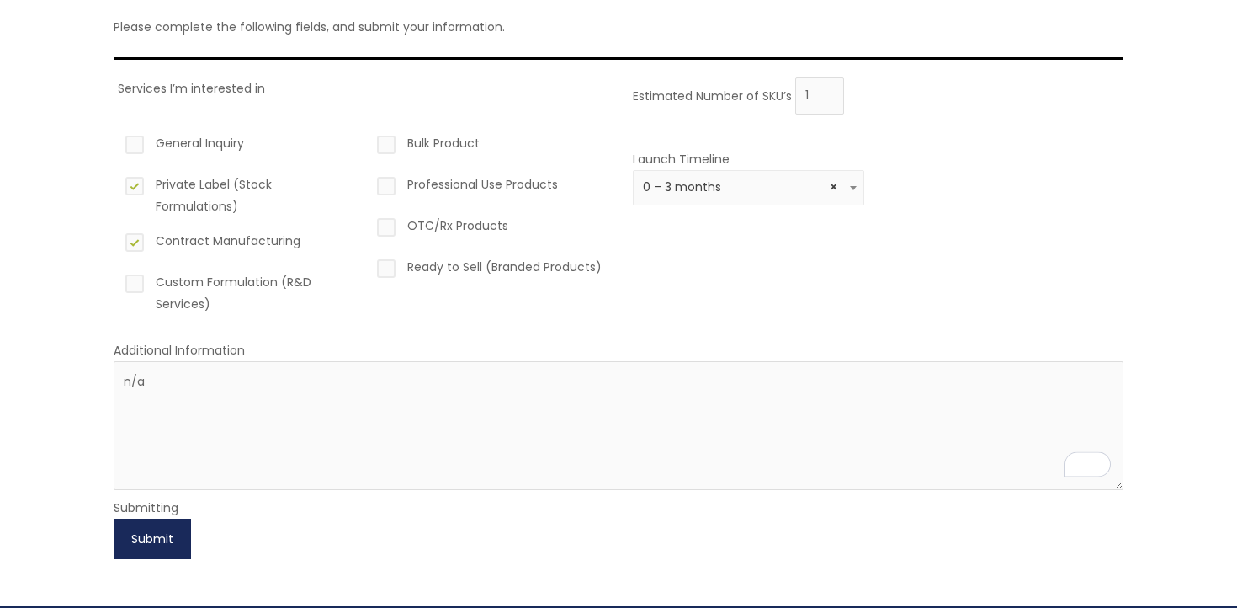
click at [183, 518] on button "Submit" at bounding box center [152, 538] width 77 height 40
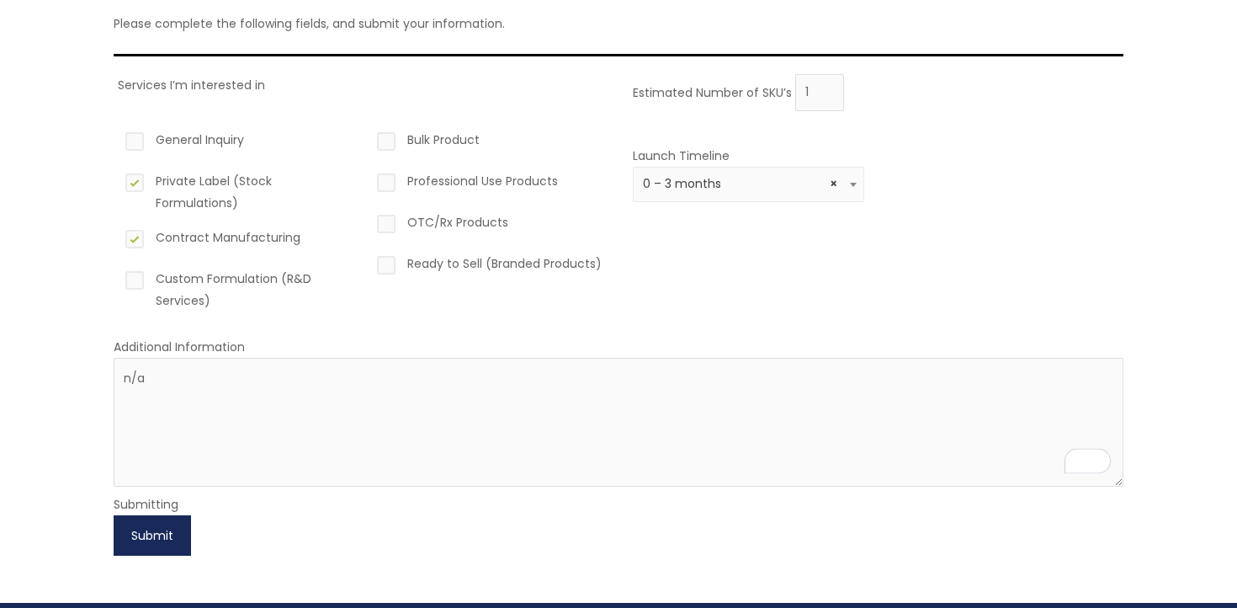
scroll to position [209, 0]
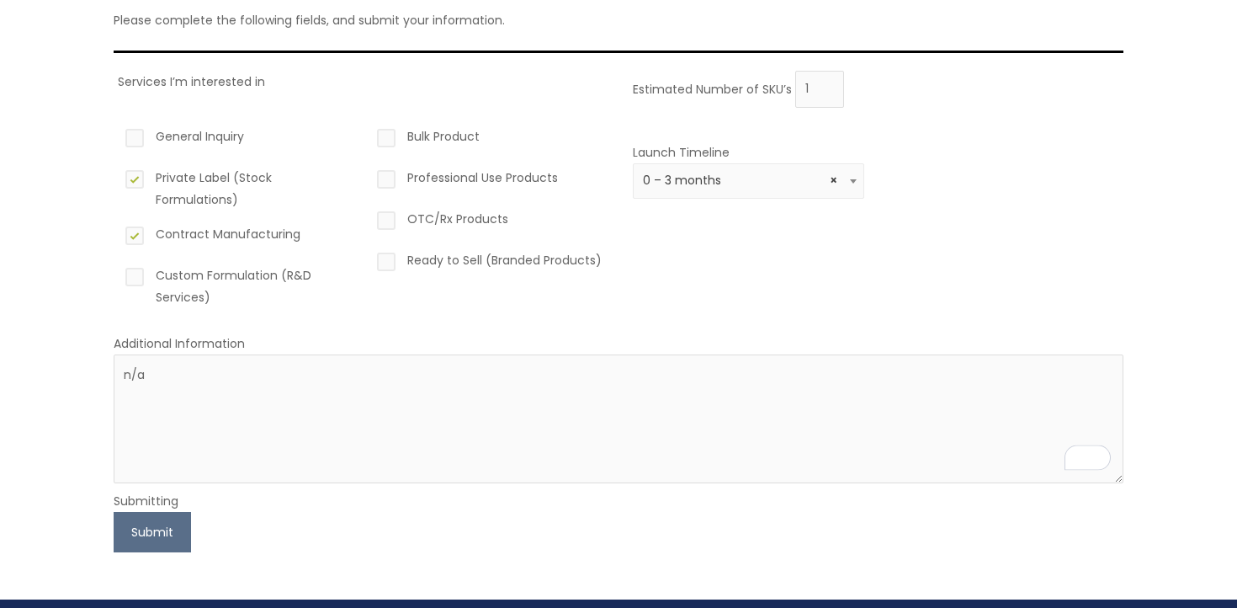
click at [417, 249] on label "Ready to Sell (Branded Products)" at bounding box center [489, 263] width 231 height 29
click at [368, 249] on input "Ready to Sell (Branded Products)" at bounding box center [362, 254] width 11 height 11
checkbox input "true"
click at [151, 514] on button "Submit" at bounding box center [152, 532] width 77 height 40
click at [157, 512] on button "Submit" at bounding box center [152, 532] width 77 height 40
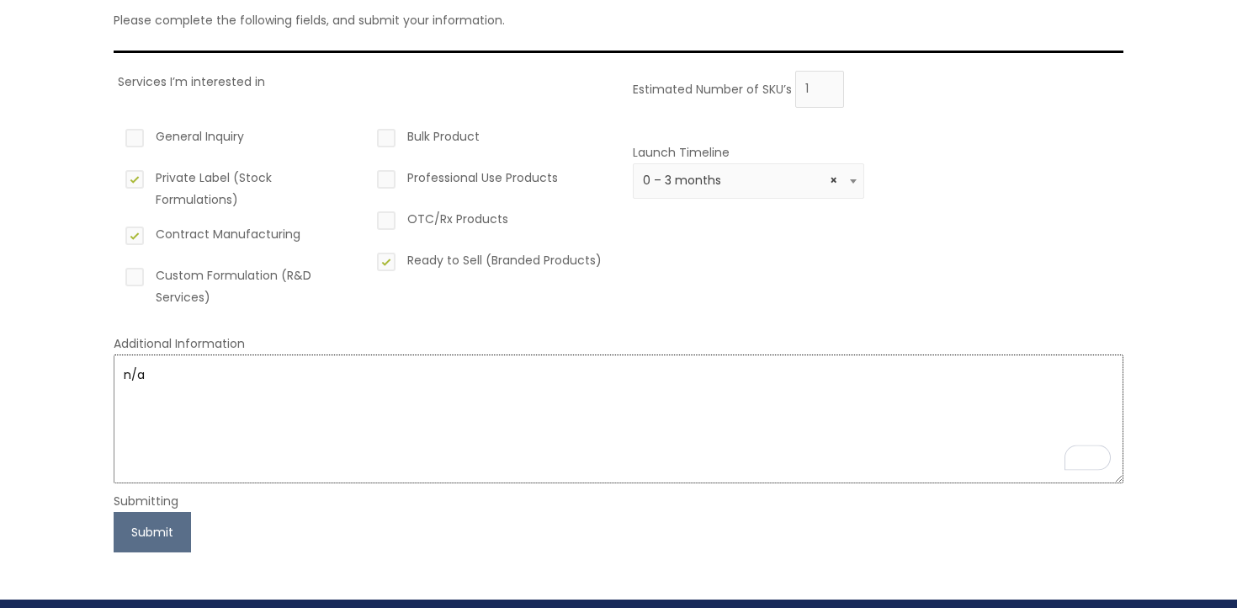
click at [199, 410] on textarea "n/a" at bounding box center [619, 418] width 1010 height 129
type textarea "n/a m"
click at [162, 512] on button "Submit" at bounding box center [152, 532] width 77 height 40
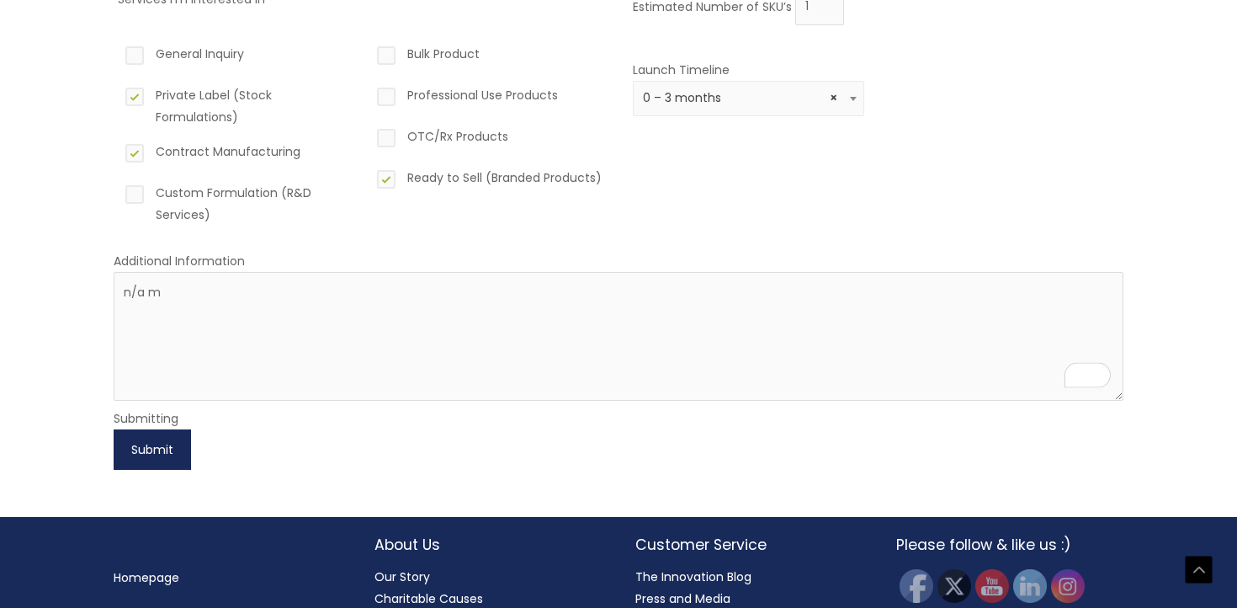
scroll to position [320, 0]
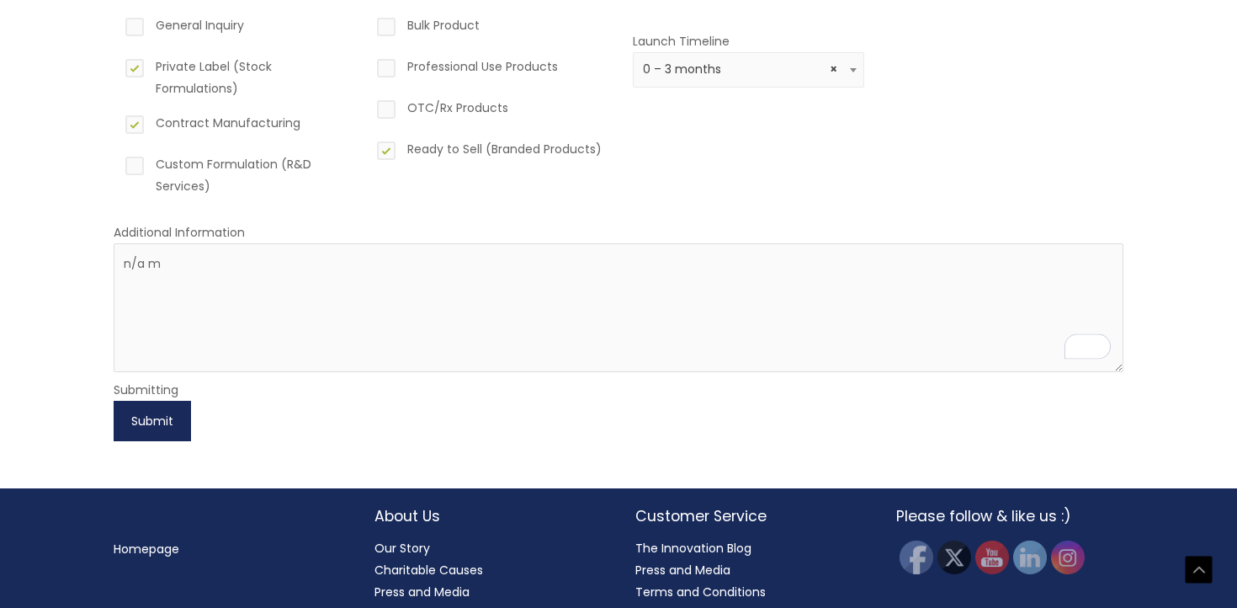
click at [157, 401] on button "Submit" at bounding box center [152, 421] width 77 height 40
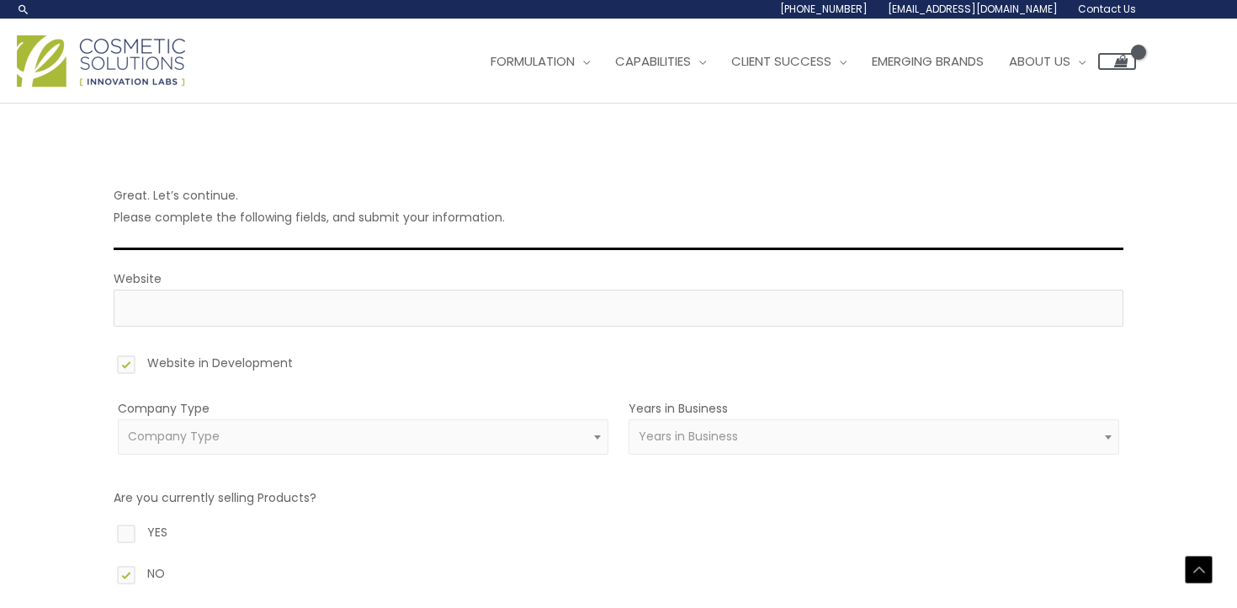
select select "39"
select select "1"
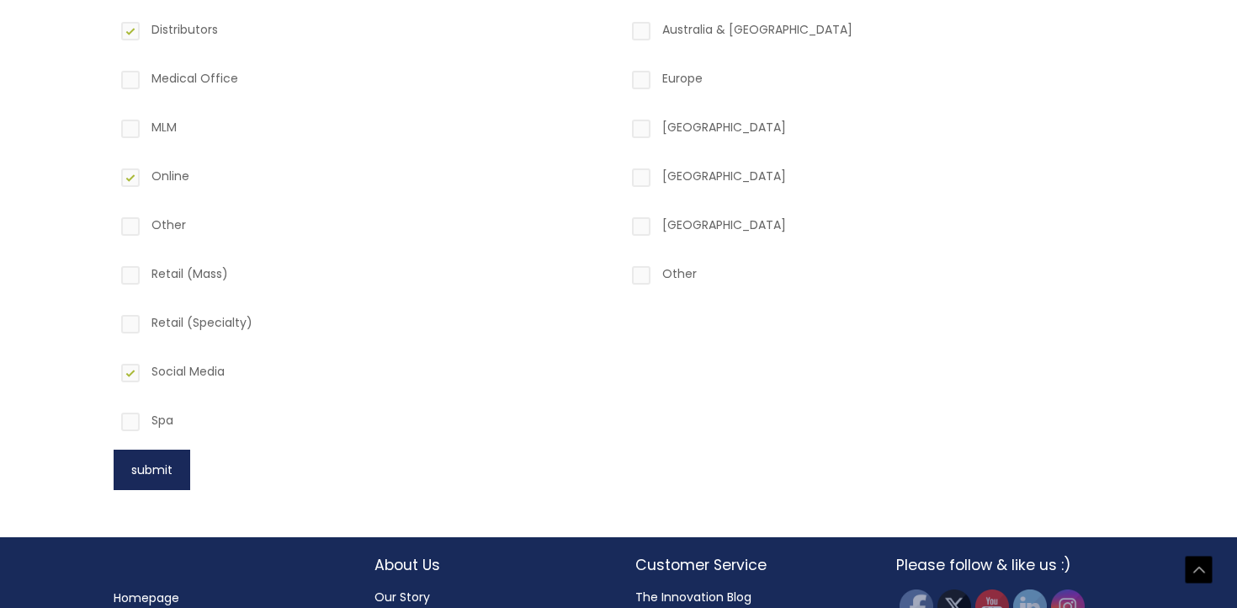
click at [138, 477] on button "submit" at bounding box center [152, 469] width 77 height 40
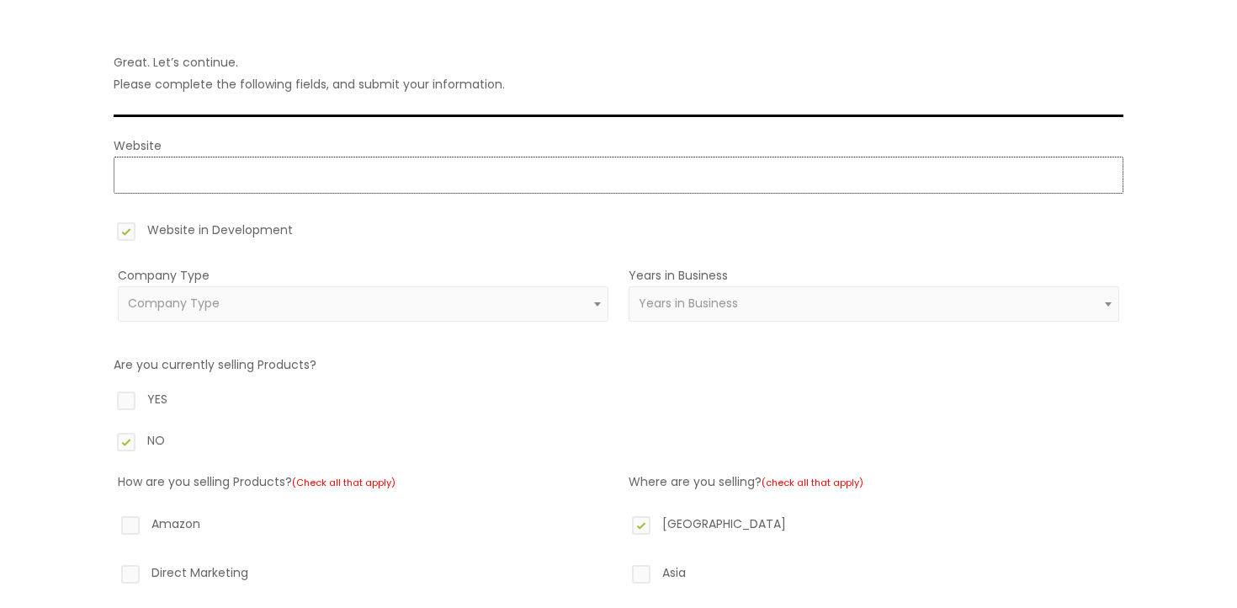
scroll to position [166, 0]
click at [244, 220] on label "Website in Development" at bounding box center [619, 234] width 1010 height 29
click at [108, 220] on input "Website in Development" at bounding box center [102, 225] width 11 height 11
click at [244, 220] on label "Website in Development" at bounding box center [619, 234] width 1010 height 29
click at [108, 220] on input "Website in Development" at bounding box center [102, 225] width 11 height 11
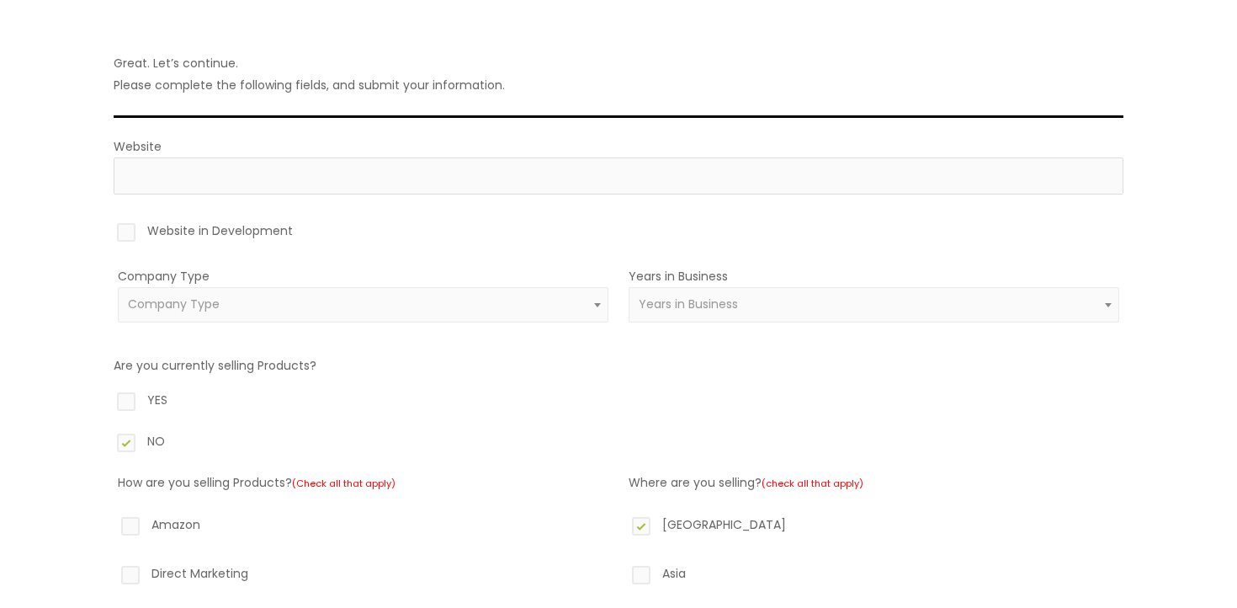
checkbox input "true"
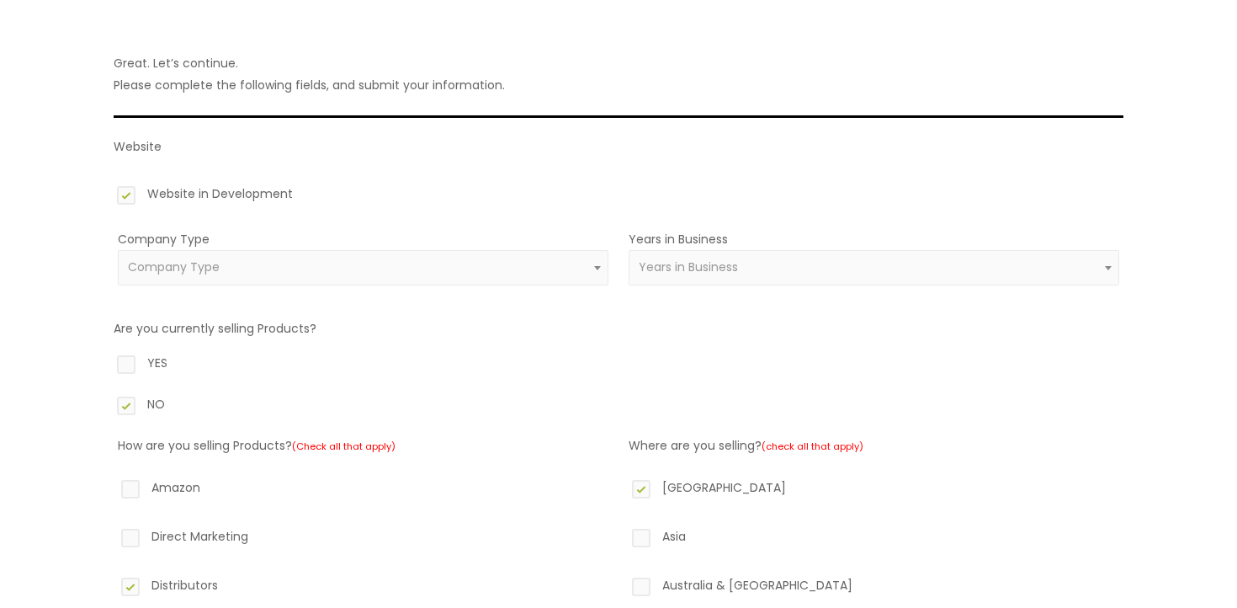
click at [231, 259] on span "Company Type" at bounding box center [363, 267] width 471 height 16
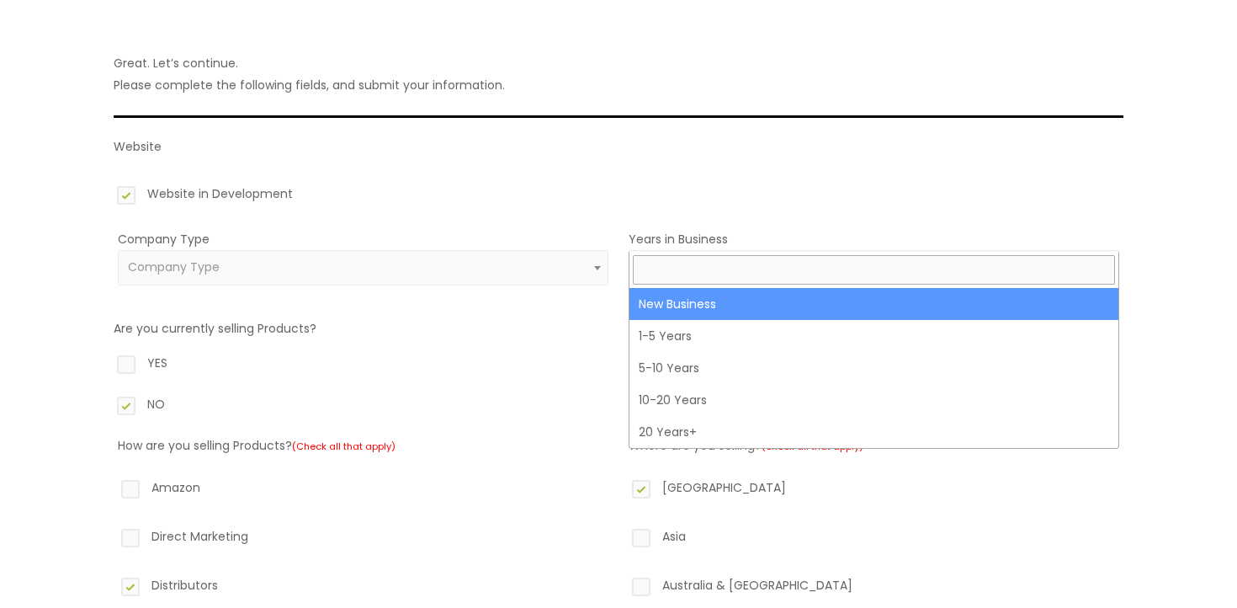
click at [771, 250] on span "Years in Business" at bounding box center [874, 267] width 491 height 35
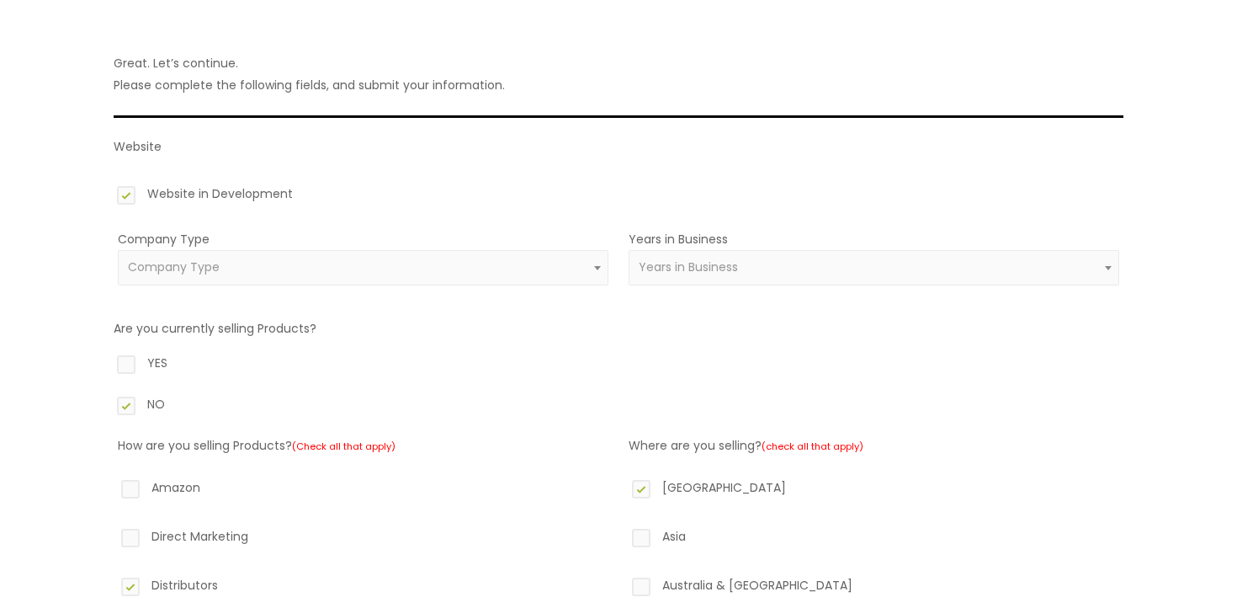
click at [570, 393] on label "NO" at bounding box center [619, 407] width 1010 height 29
click at [108, 393] on input "NO" at bounding box center [102, 398] width 11 height 11
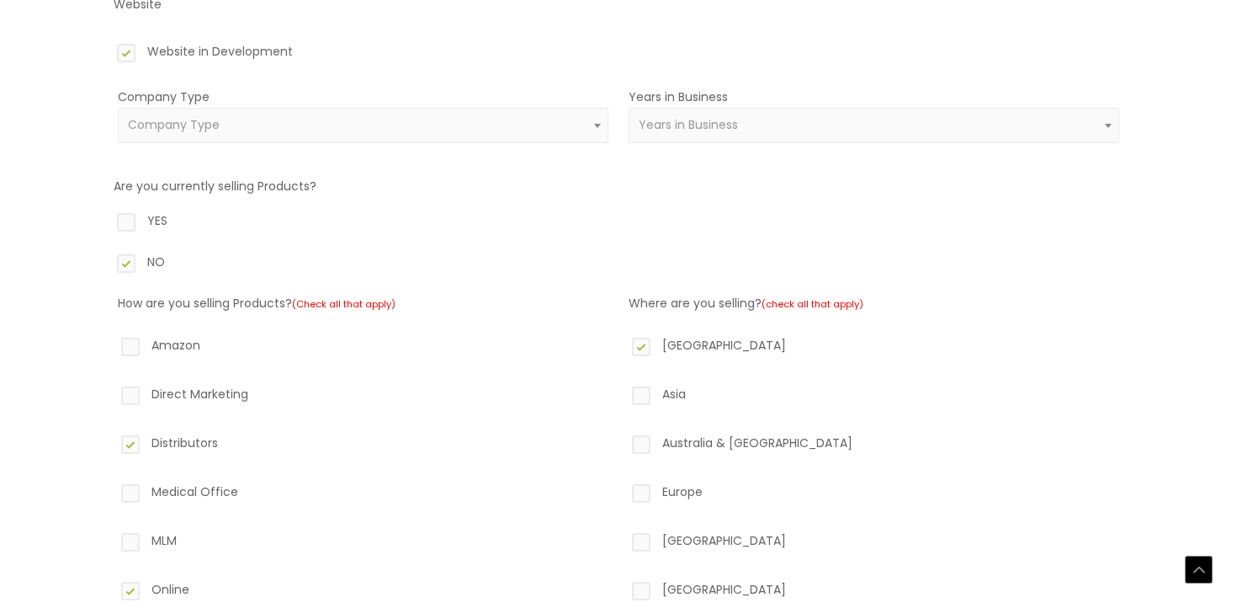
scroll to position [677, 0]
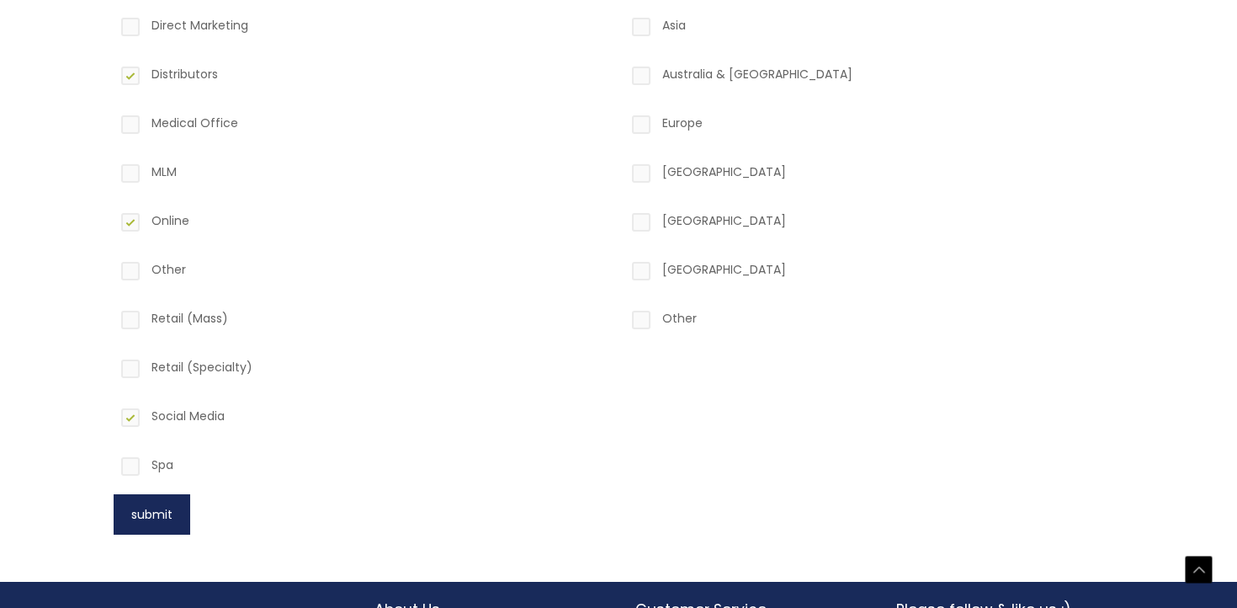
click at [151, 494] on button "submit" at bounding box center [152, 514] width 77 height 40
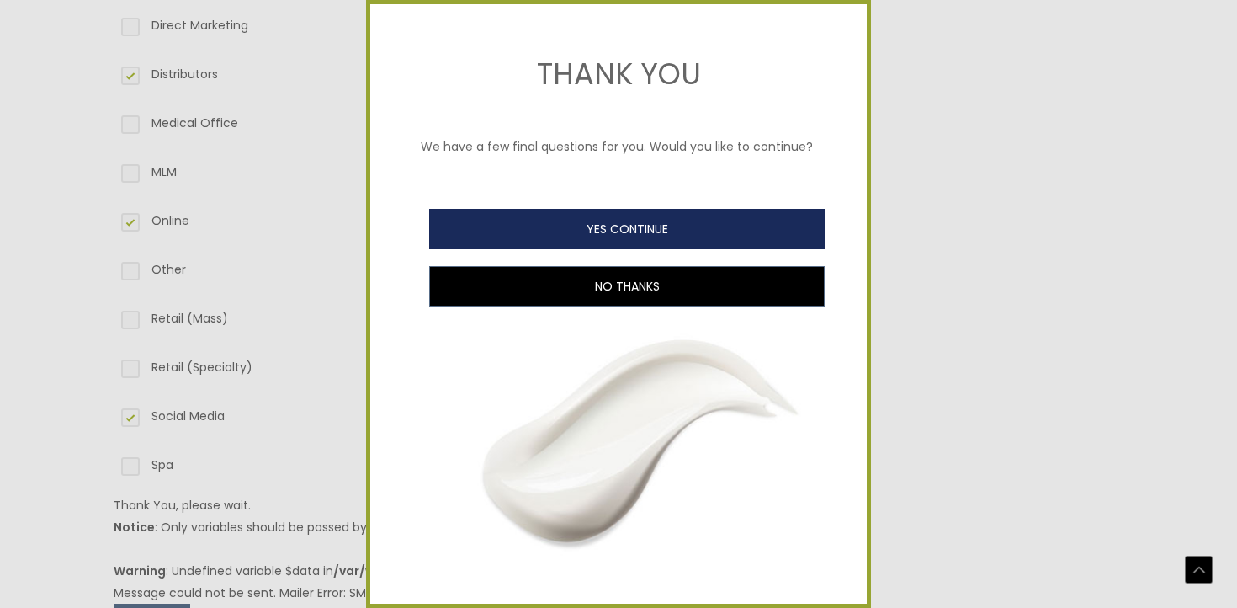
click at [612, 233] on button "YES CONTINUE" at bounding box center [627, 229] width 396 height 40
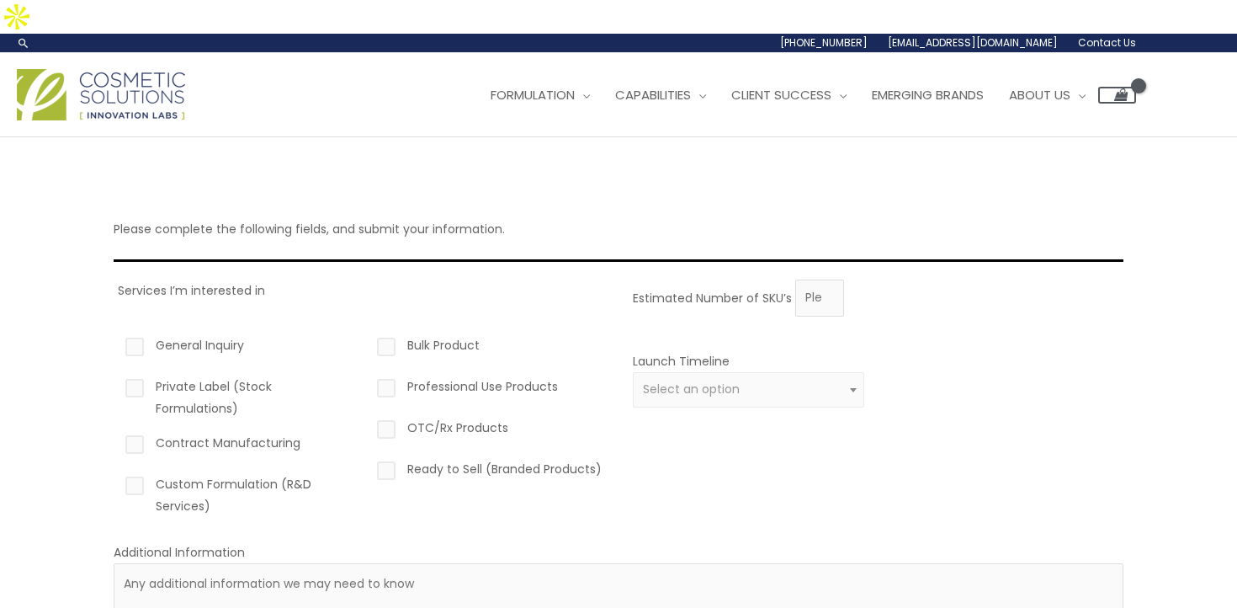
click at [204, 375] on label "Private Label (Stock Formulations)" at bounding box center [237, 397] width 231 height 44
click at [116, 375] on input "Private Label (Stock Formulations)" at bounding box center [110, 380] width 11 height 11
checkbox input "true"
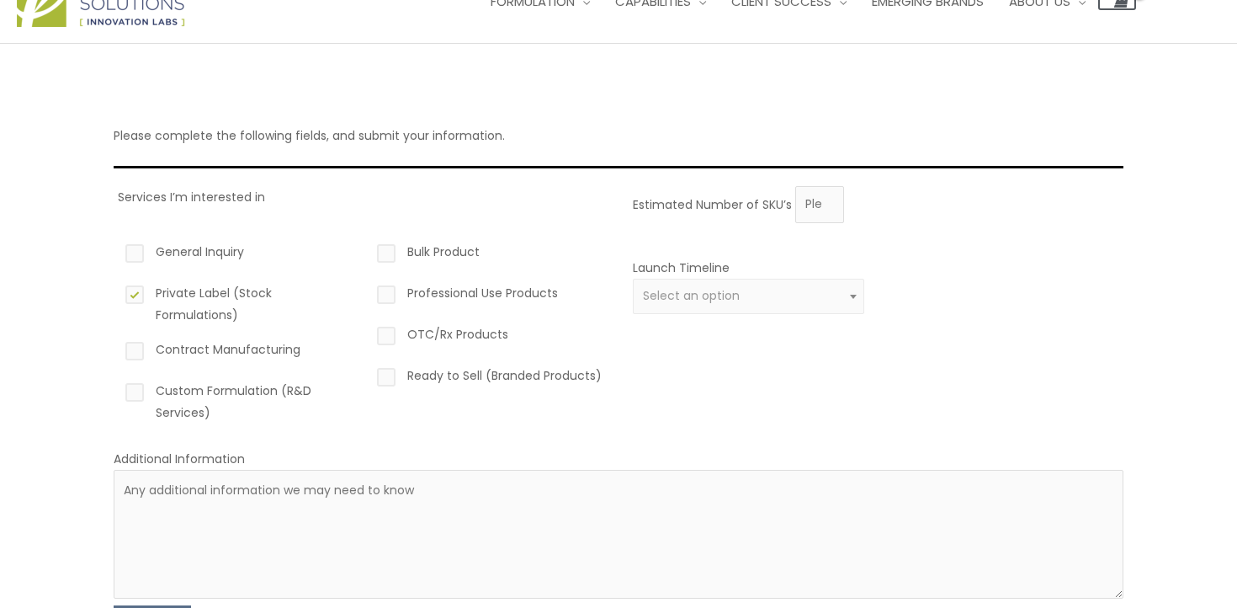
scroll to position [95, 0]
click at [827, 184] on input "1" at bounding box center [819, 202] width 49 height 37
click at [827, 184] on input "2" at bounding box center [819, 202] width 49 height 37
click at [827, 184] on input "3" at bounding box center [819, 202] width 49 height 37
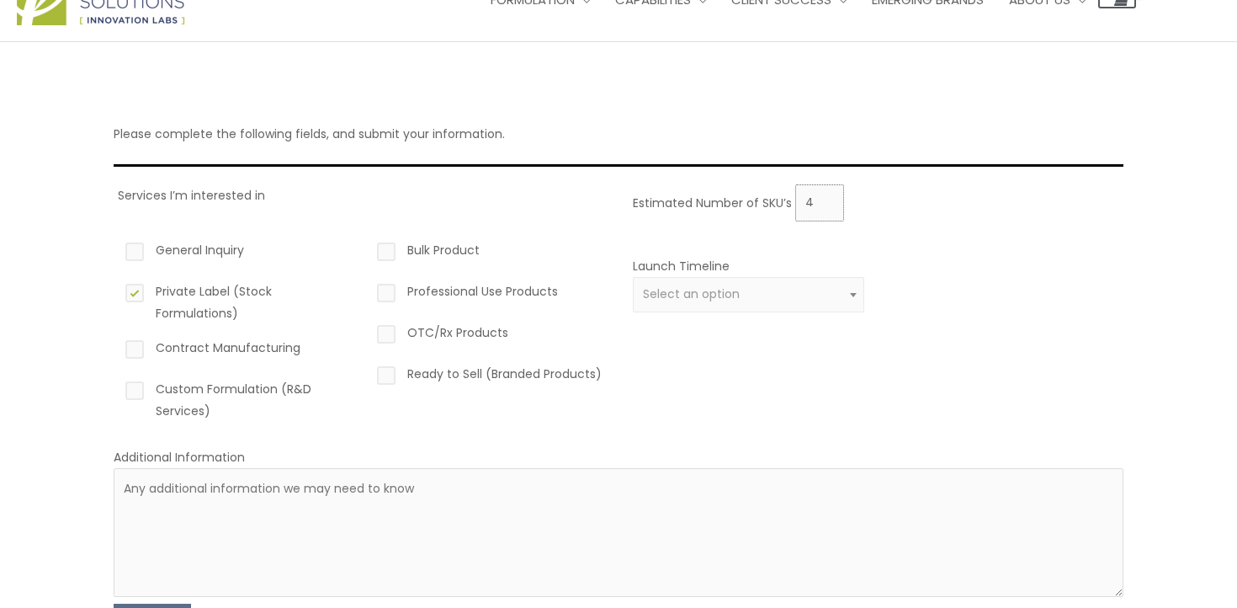
type input "4"
click at [827, 184] on input "4" at bounding box center [819, 202] width 49 height 37
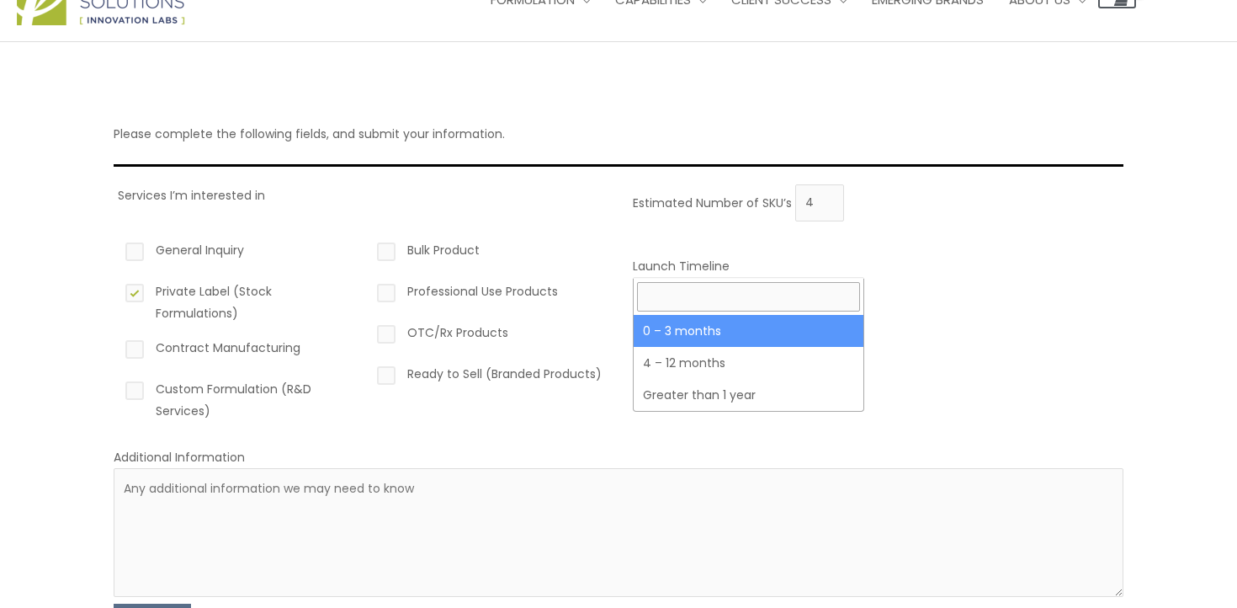
click at [741, 277] on span "Select an option" at bounding box center [748, 294] width 231 height 35
select select "2"
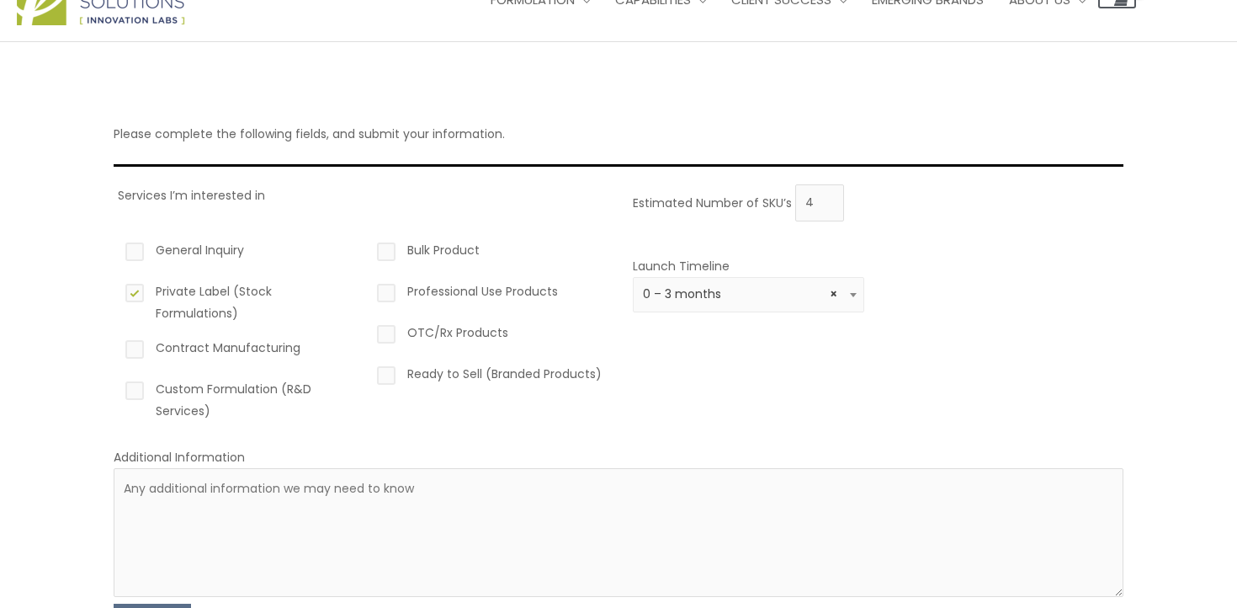
click at [683, 351] on div "Estimated Number of SKU’s 4 Launch Timeline 0 – 3 months 4 – 12 months Greater …" at bounding box center [874, 309] width 491 height 250
click at [182, 500] on textarea at bounding box center [619, 532] width 1010 height 129
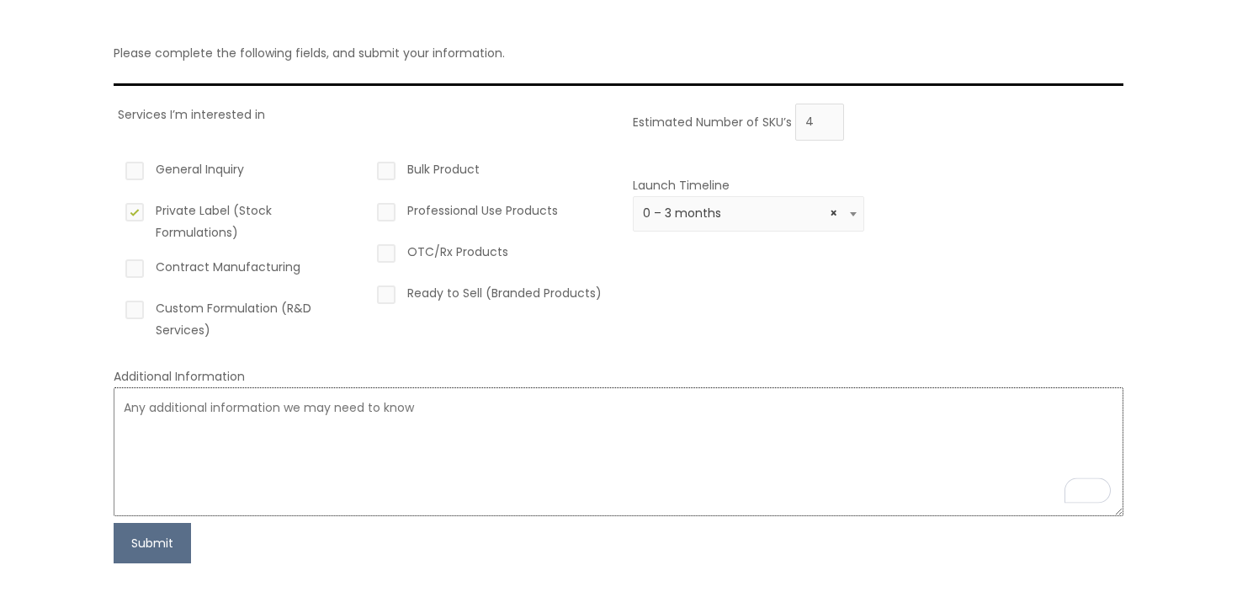
scroll to position [181, 0]
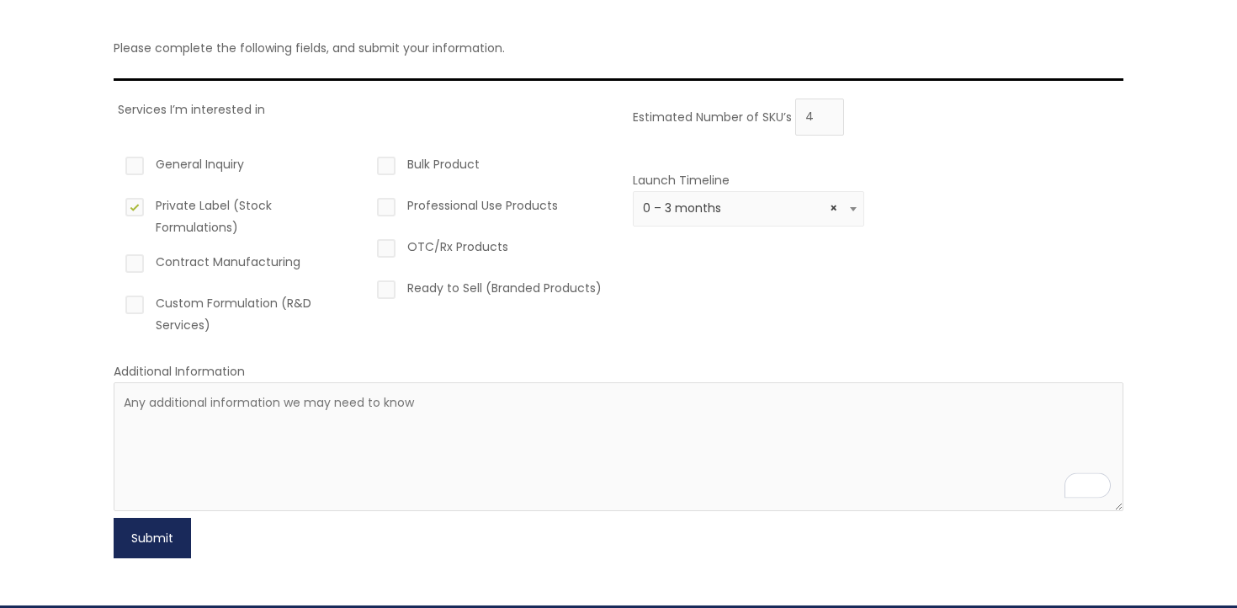
click at [182, 518] on button "Submit" at bounding box center [152, 538] width 77 height 40
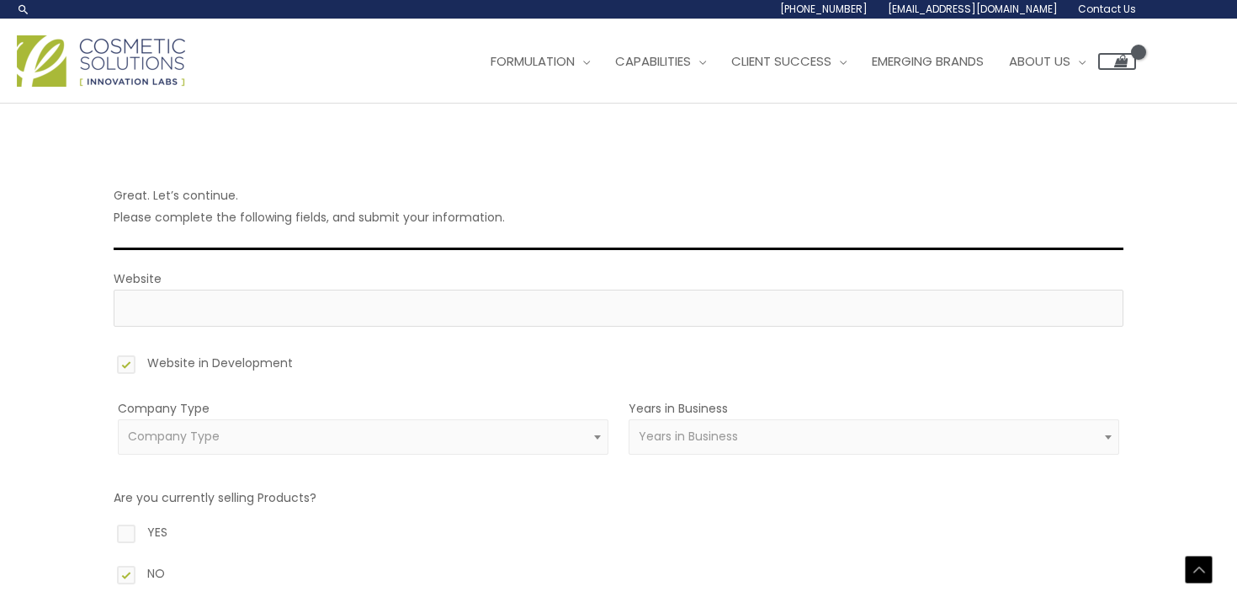
select select "39"
select select "1"
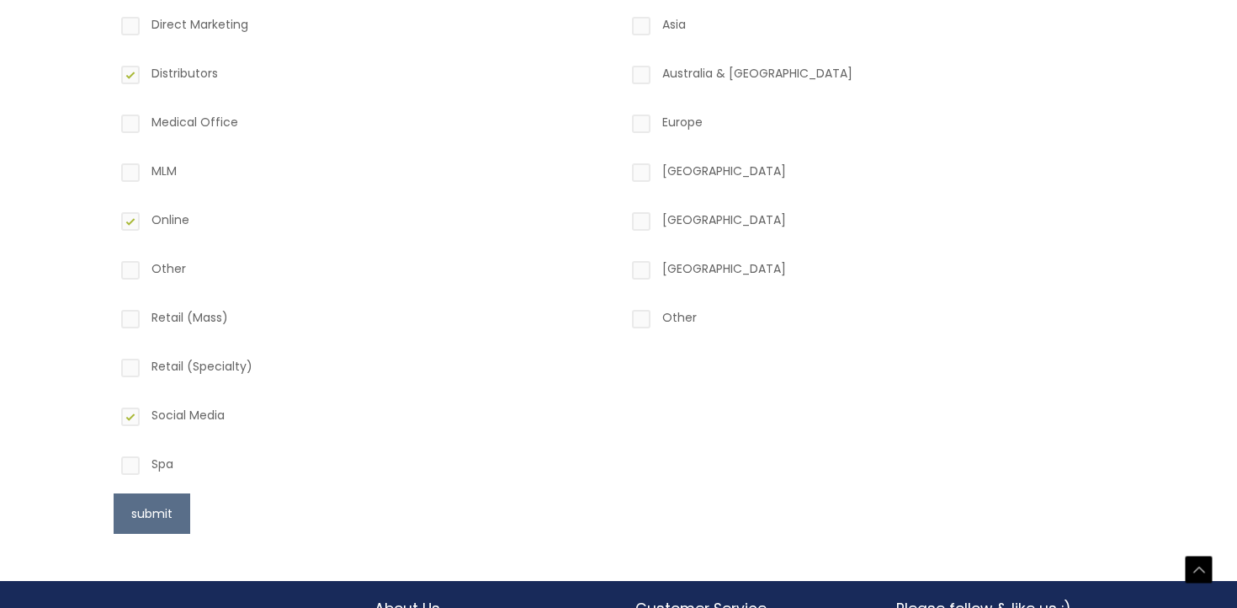
scroll to position [677, 0]
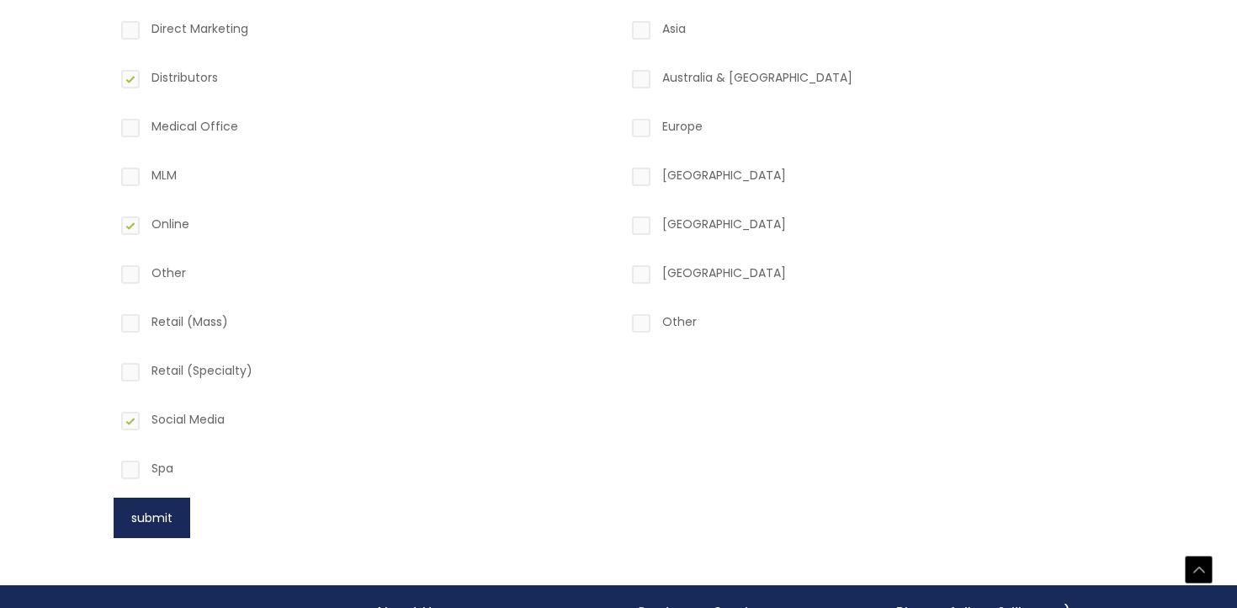
click at [173, 511] on button "submit" at bounding box center [152, 517] width 77 height 40
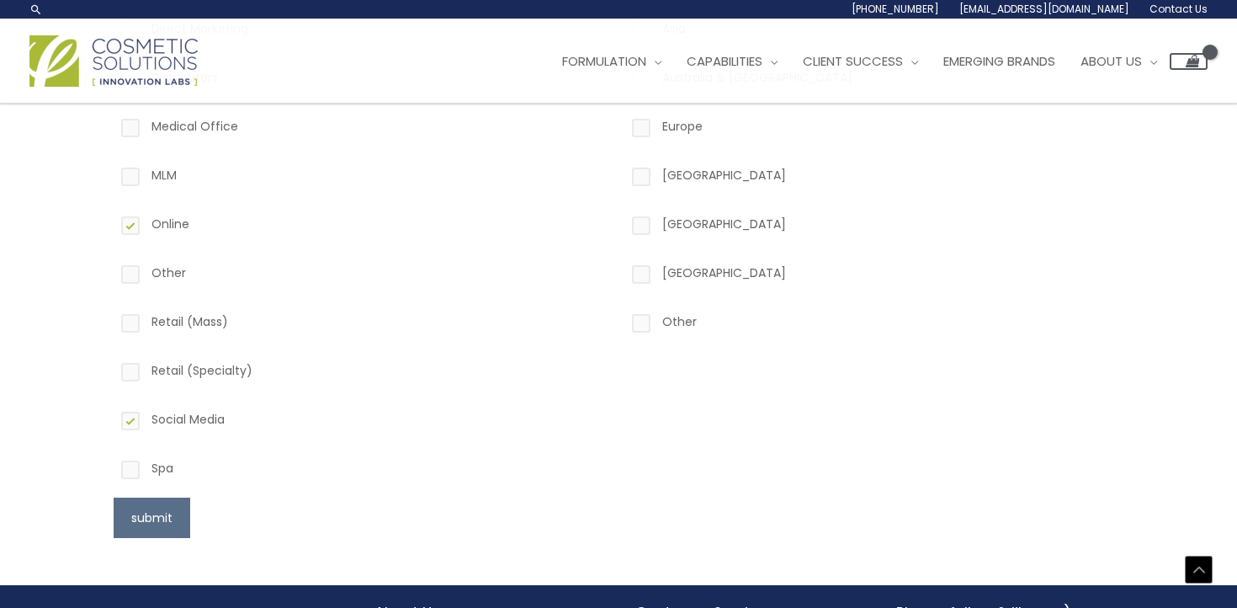
scroll to position [289, 0]
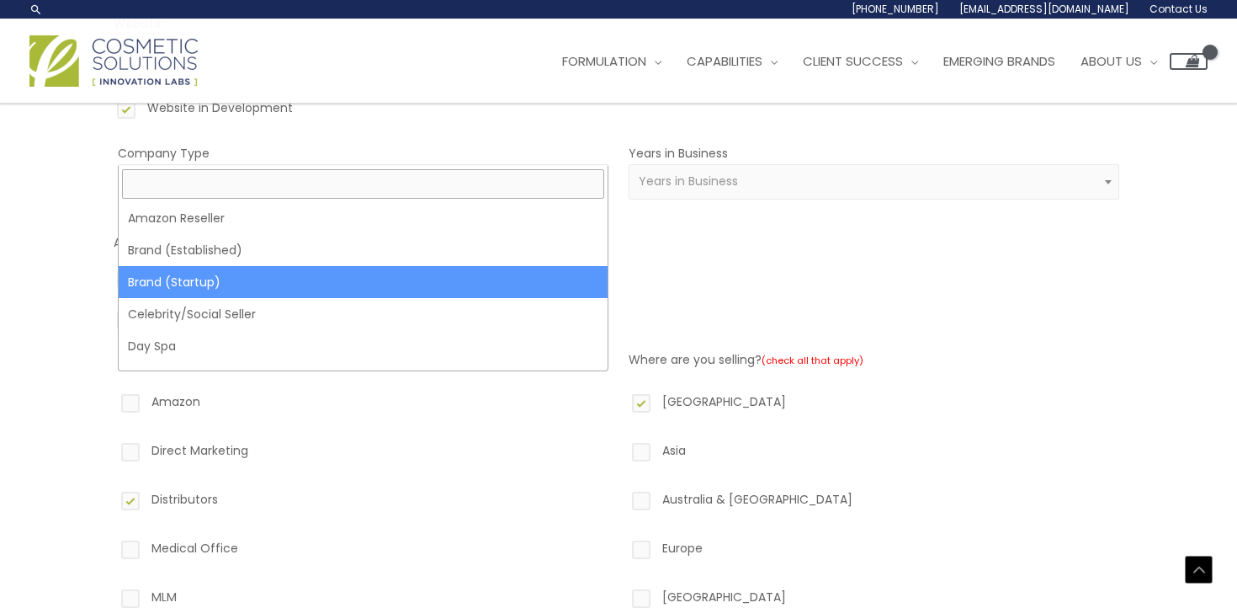
drag, startPoint x: 427, startPoint y: 146, endPoint x: 423, endPoint y: 156, distance: 9.9
click at [427, 173] on span "Company Type" at bounding box center [363, 181] width 471 height 16
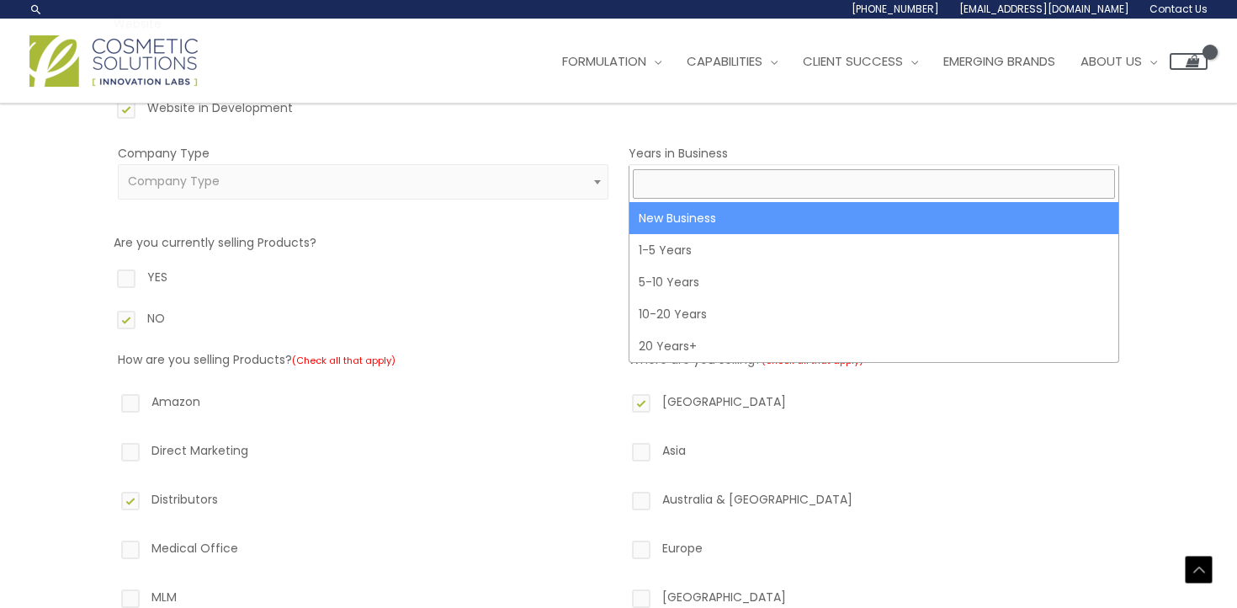
click at [741, 164] on span "Years in Business" at bounding box center [874, 181] width 491 height 35
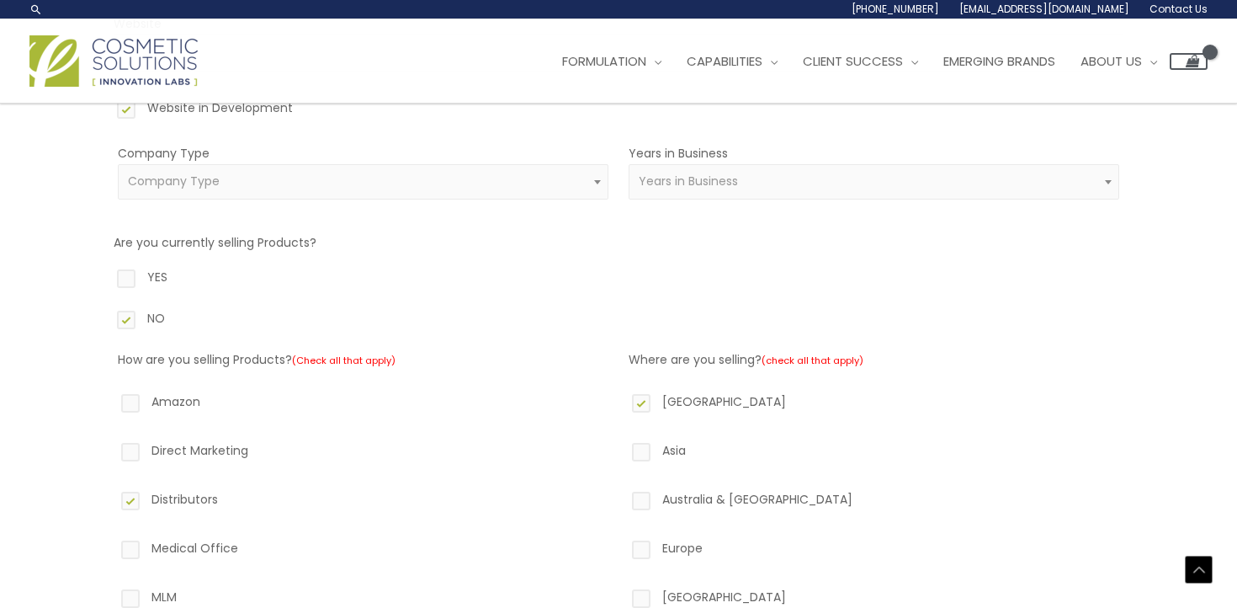
click at [584, 229] on form "Website Website in Development Company Type Amazon Reseller Brand (Established)…" at bounding box center [619, 486] width 1010 height 947
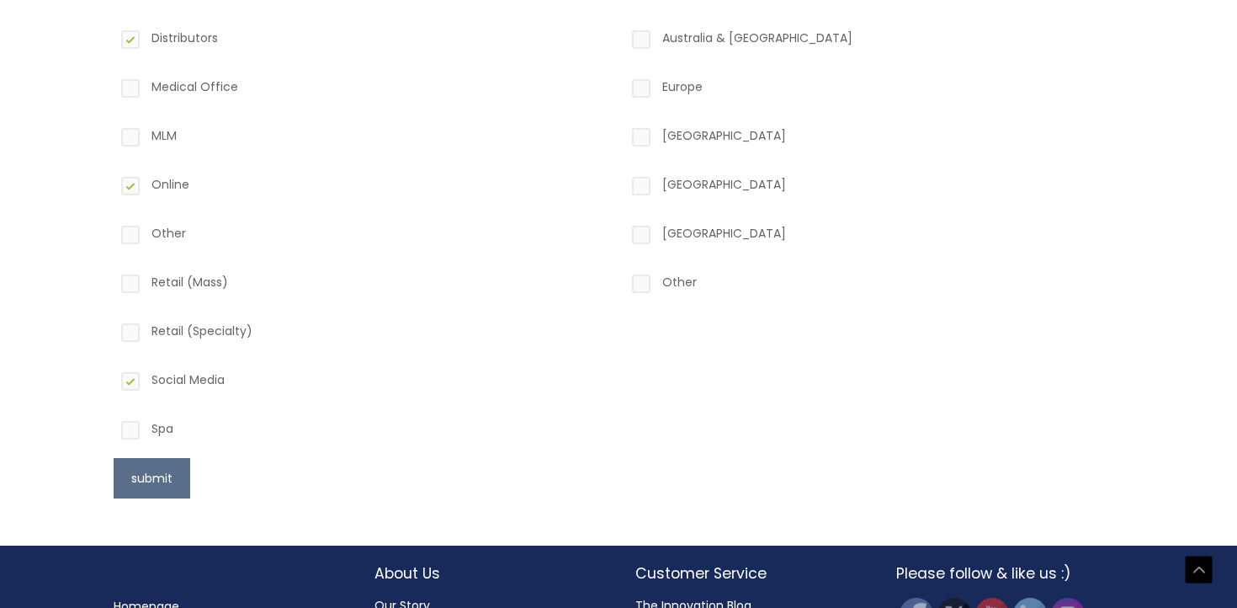
scroll to position [807, 0]
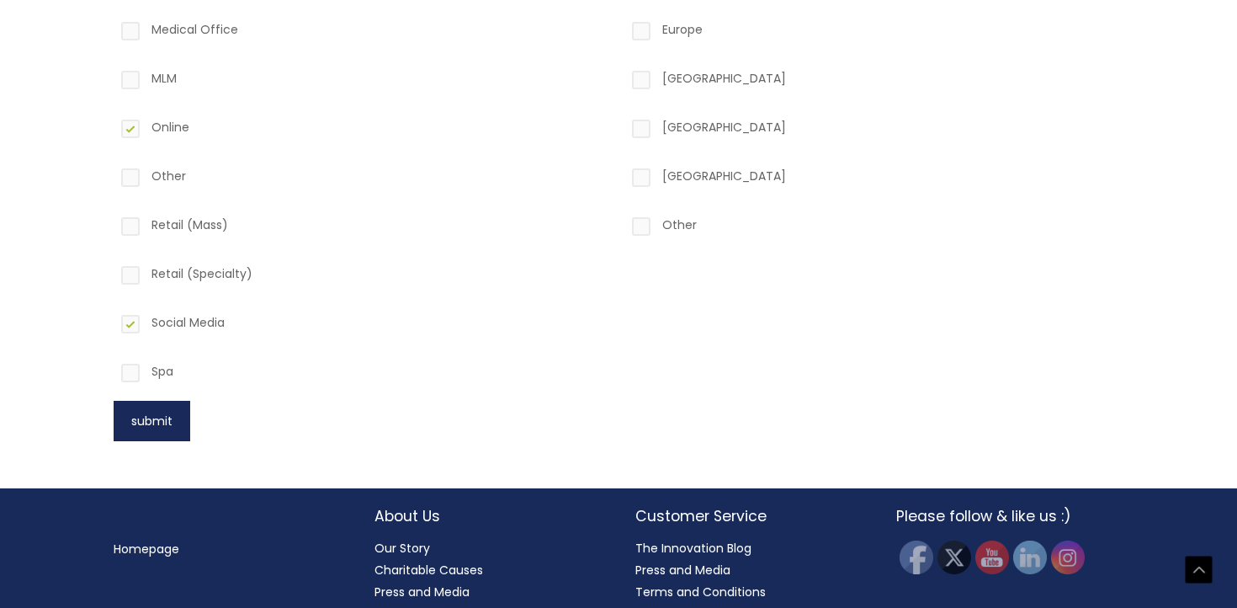
click at [168, 401] on button "submit" at bounding box center [152, 421] width 77 height 40
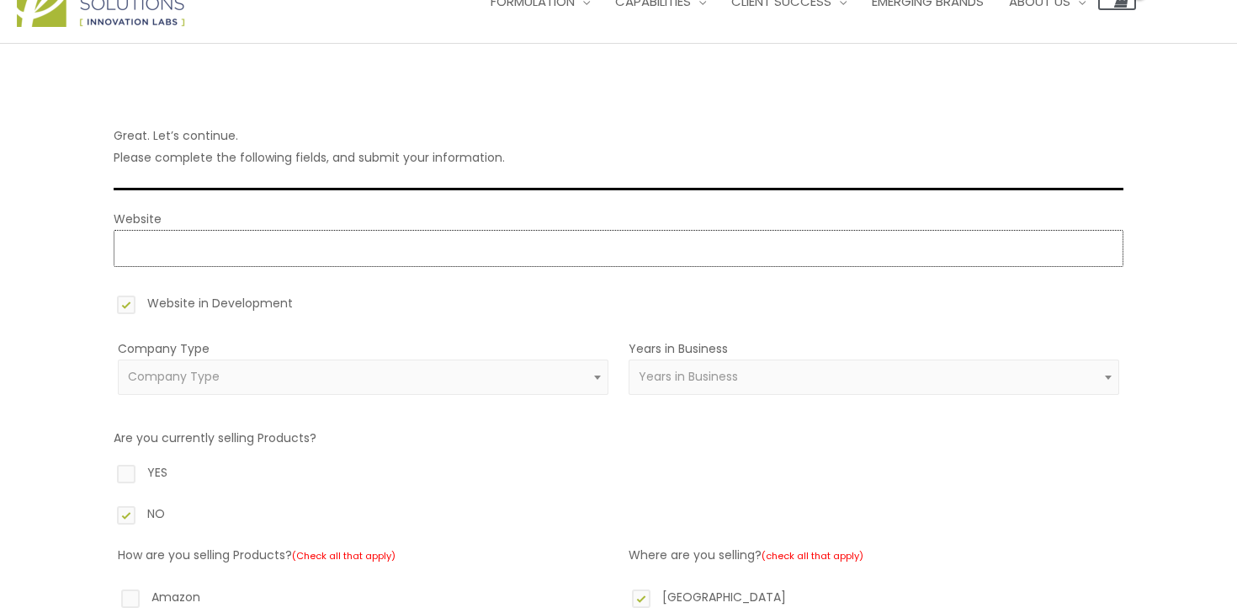
scroll to position [88, 0]
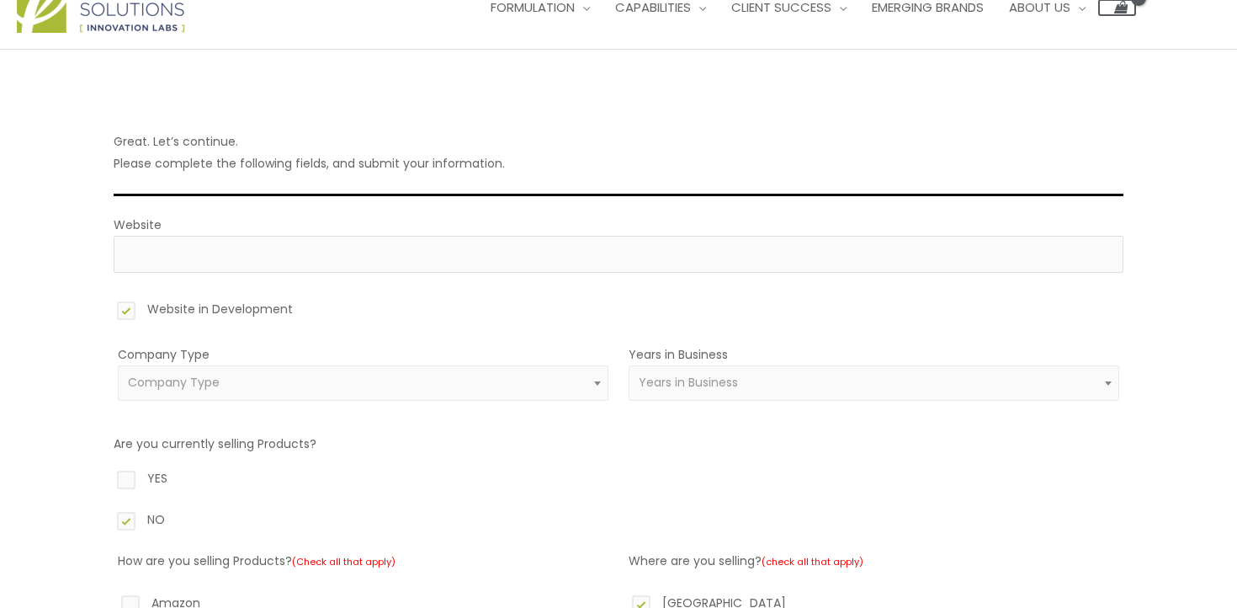
click at [154, 298] on label "Website in Development" at bounding box center [619, 312] width 1010 height 29
click at [108, 298] on input "Website in Development" at bounding box center [102, 303] width 11 height 11
click at [154, 298] on label "Website in Development" at bounding box center [619, 312] width 1010 height 29
click at [108, 298] on input "Website in Development" at bounding box center [102, 303] width 11 height 11
checkbox input "true"
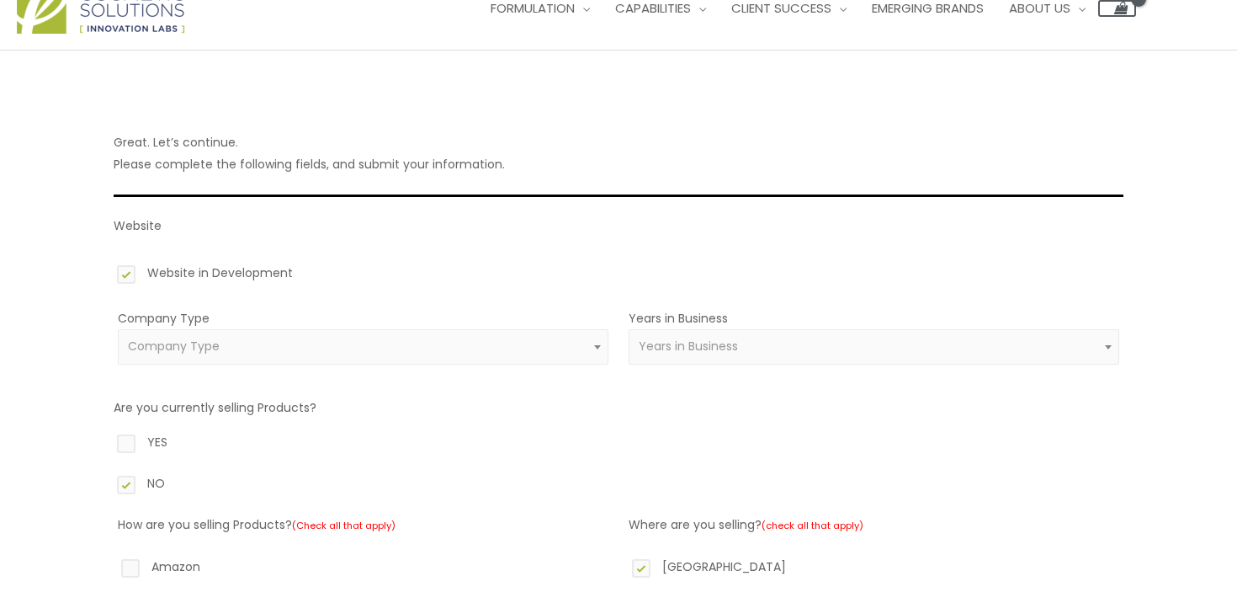
click at [71, 296] on div "Great. Let’s continue. Please complete the following fields, and submit your in…" at bounding box center [618, 610] width 1237 height 1120
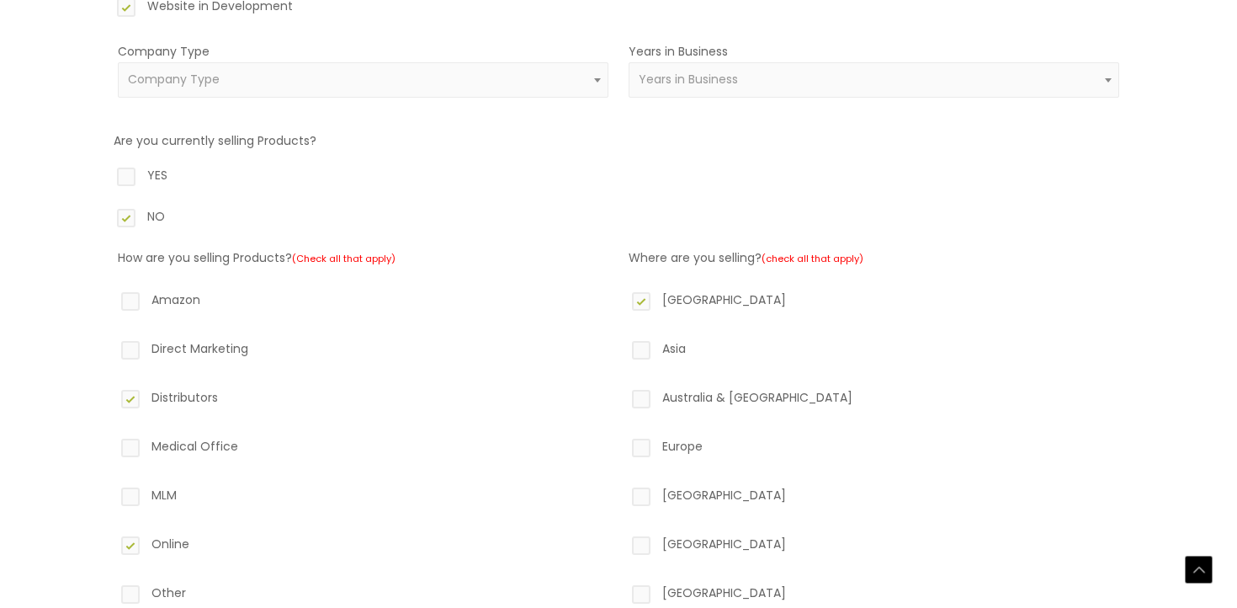
scroll to position [770, 0]
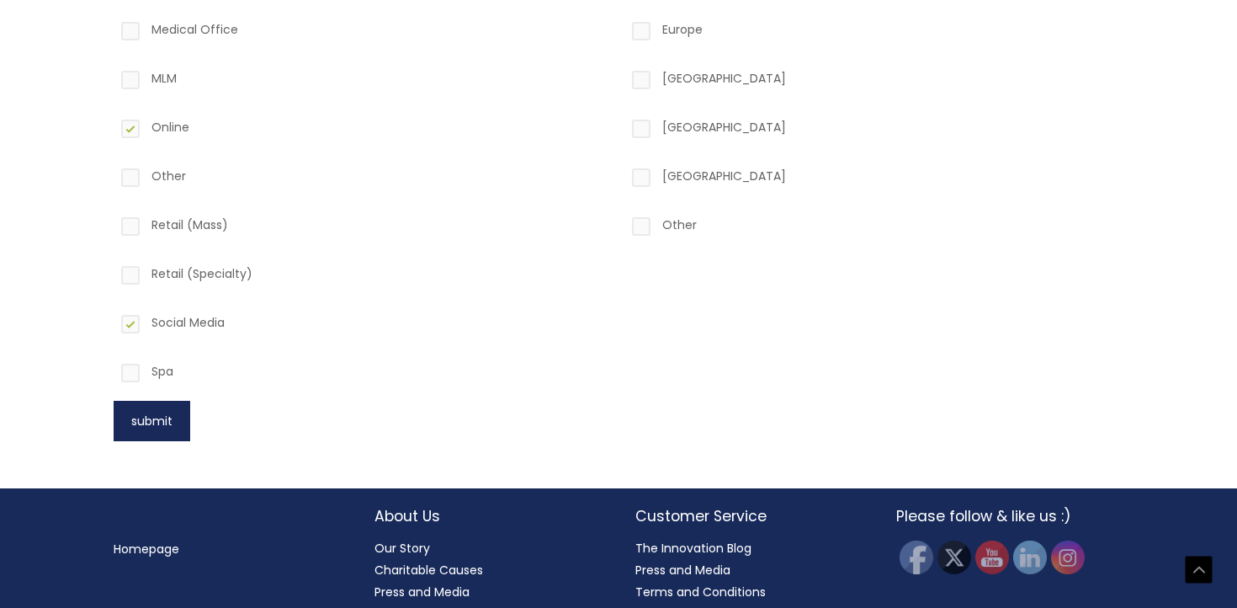
click at [158, 401] on button "submit" at bounding box center [152, 421] width 77 height 40
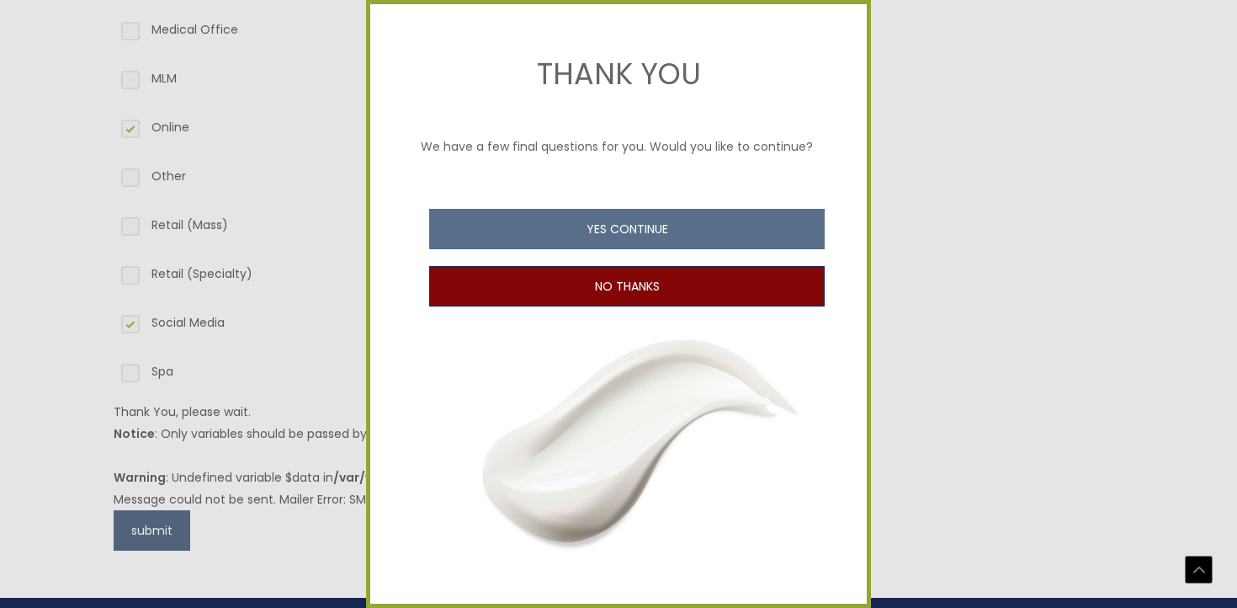
click at [652, 285] on button "NO THANKS" at bounding box center [627, 286] width 396 height 40
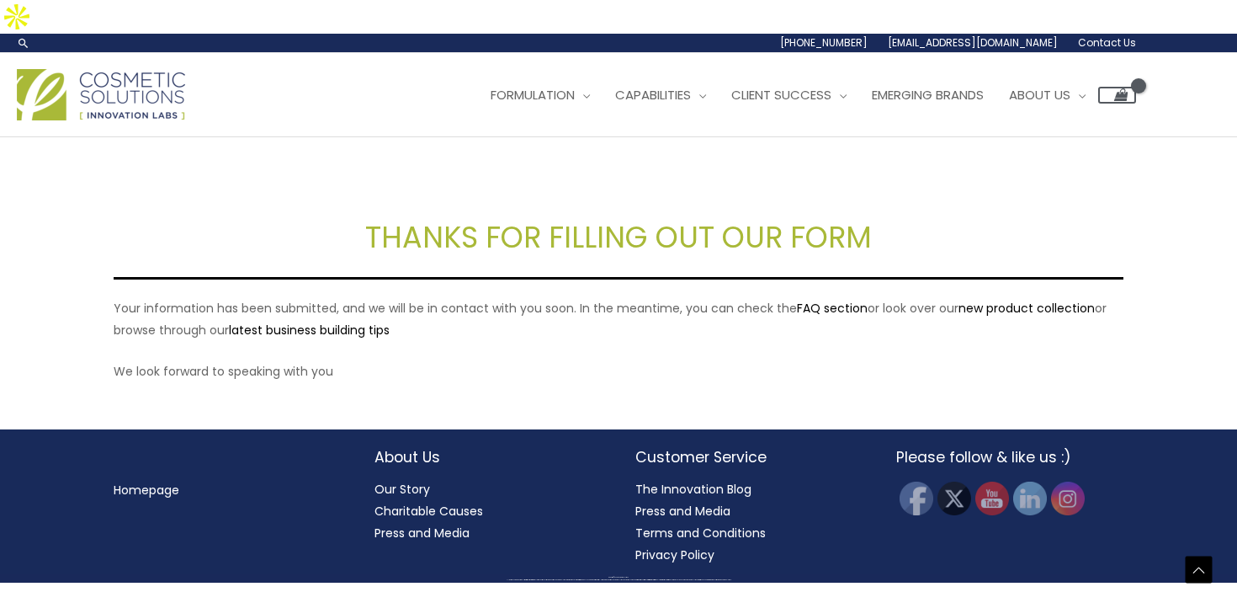
scroll to position [331, 0]
